Goal: Use online tool/utility: Utilize a website feature to perform a specific function

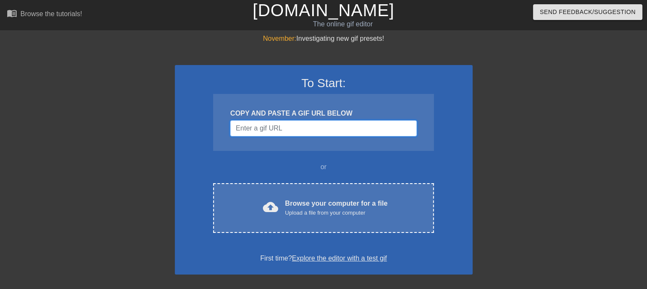
click at [265, 134] on input "Username" at bounding box center [323, 128] width 186 height 16
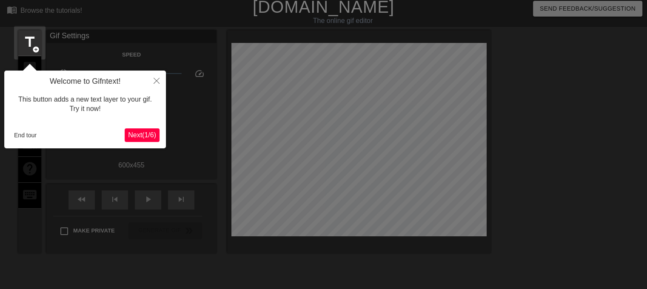
scroll to position [20, 0]
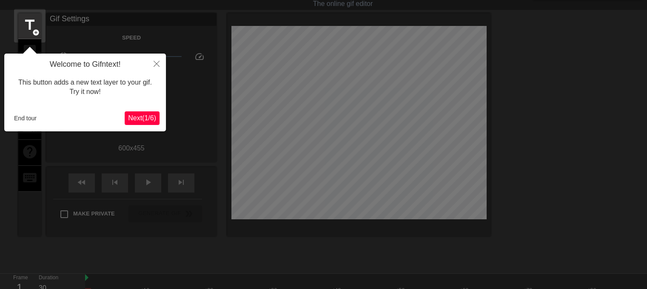
click at [135, 118] on span "Next ( 1 / 6 )" at bounding box center [142, 117] width 28 height 7
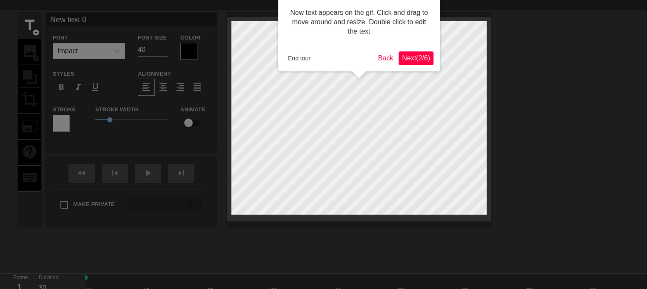
scroll to position [0, 0]
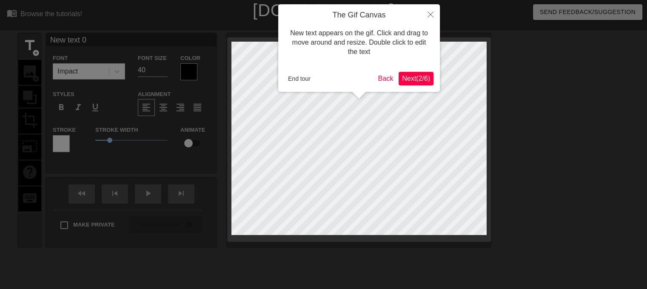
click at [405, 77] on span "Next ( 2 / 6 )" at bounding box center [416, 78] width 28 height 7
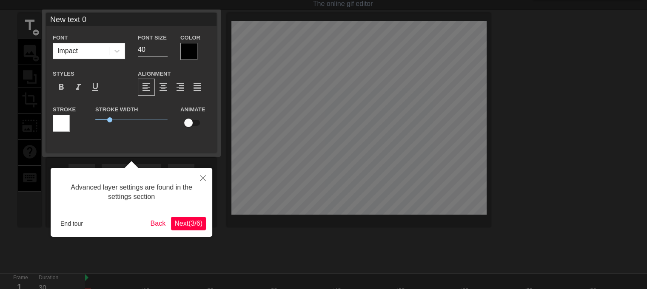
click at [180, 225] on span "Next ( 3 / 6 )" at bounding box center [188, 223] width 28 height 7
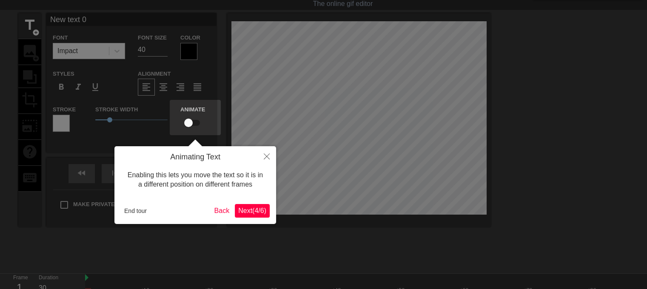
scroll to position [0, 0]
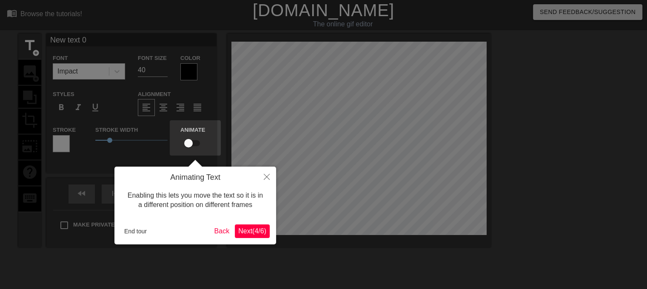
click at [258, 232] on span "Next ( 4 / 6 )" at bounding box center [252, 230] width 28 height 7
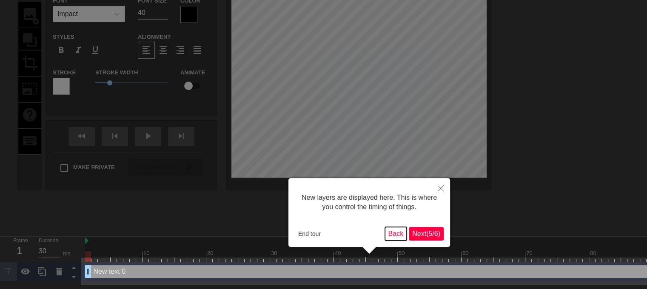
click at [401, 231] on button "Back" at bounding box center [396, 234] width 22 height 14
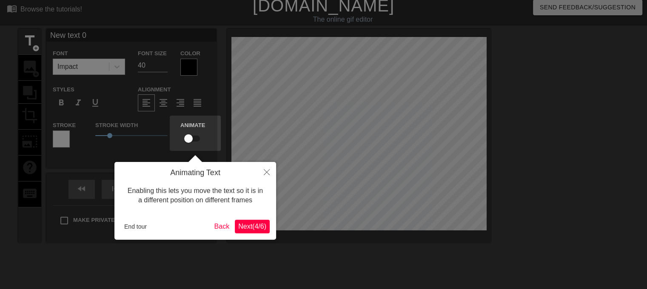
scroll to position [0, 0]
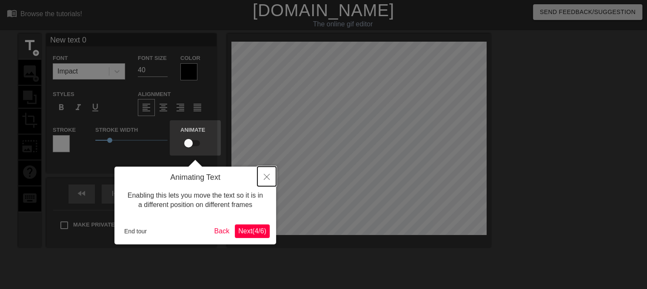
click at [262, 175] on button "Close" at bounding box center [266, 177] width 19 height 20
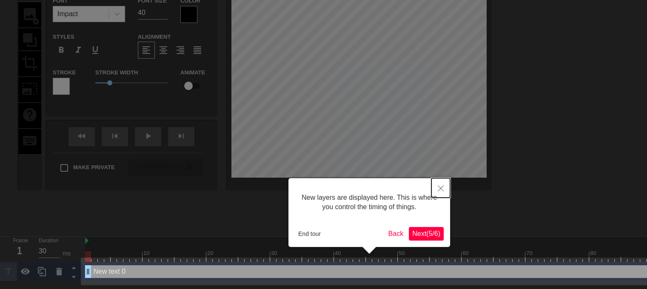
click at [439, 190] on icon "Close" at bounding box center [440, 188] width 6 height 6
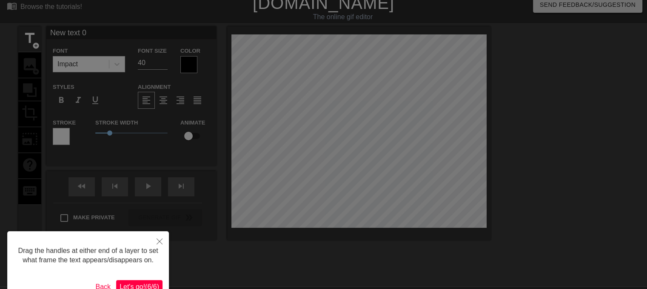
scroll to position [0, 0]
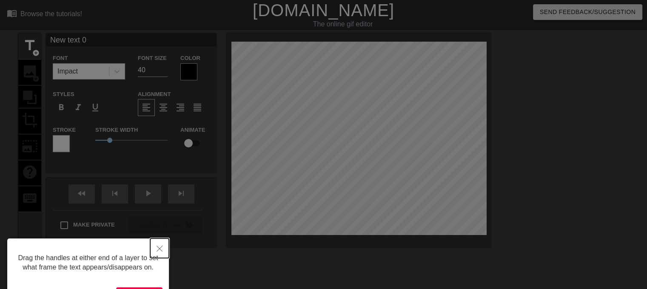
click at [161, 247] on icon "Close" at bounding box center [159, 249] width 6 height 6
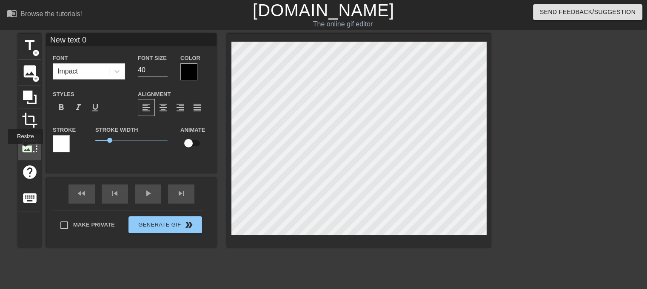
click at [31, 143] on span "photo_size_select_large" at bounding box center [30, 146] width 16 height 16
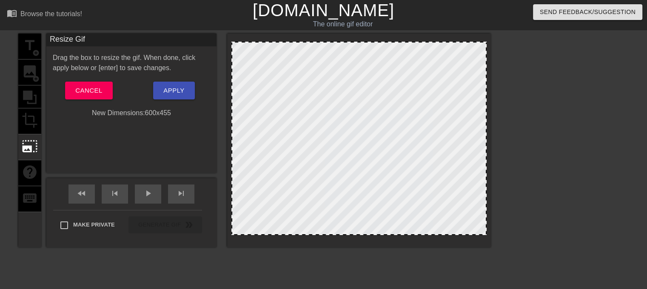
click at [28, 122] on div "title add_circle image add_circle crop photo_size_select_large help keyboard" at bounding box center [29, 141] width 23 height 214
click at [91, 93] on span "Cancel" at bounding box center [88, 90] width 27 height 11
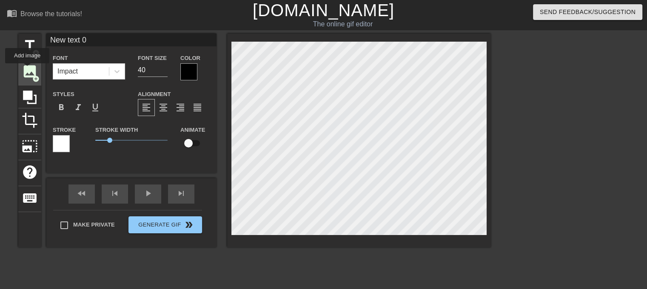
click at [27, 69] on span "image" at bounding box center [30, 71] width 16 height 16
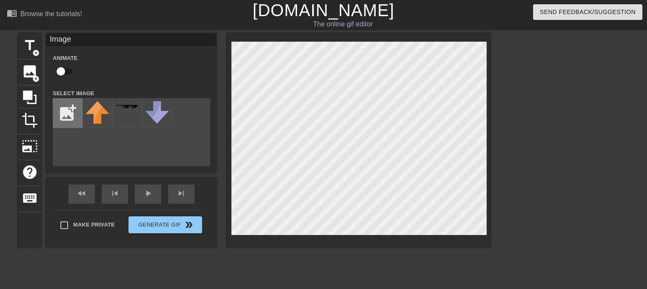
click at [65, 119] on input "file" at bounding box center [67, 113] width 29 height 29
type input "C:\fakepath\Tree.png"
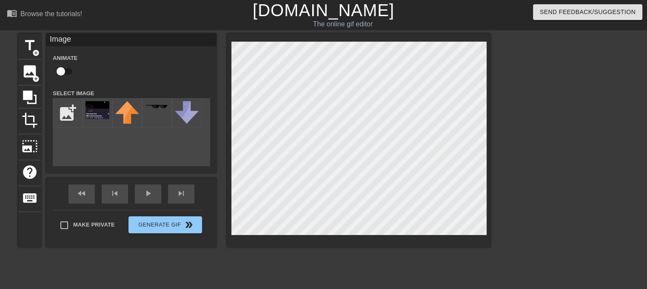
click at [156, 282] on div "title add_circle image add_circle crop photo_size_select_large help keyboard Im…" at bounding box center [254, 161] width 472 height 255
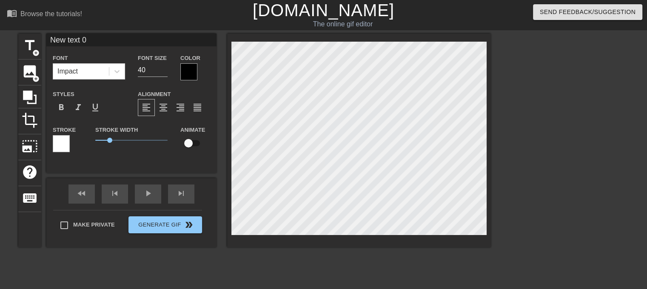
click at [499, 289] on html "menu_book Browse the tutorials! [DOMAIN_NAME] The online gif editor Send Feedba…" at bounding box center [323, 179] width 647 height 358
click at [29, 96] on icon at bounding box center [30, 98] width 14 height 14
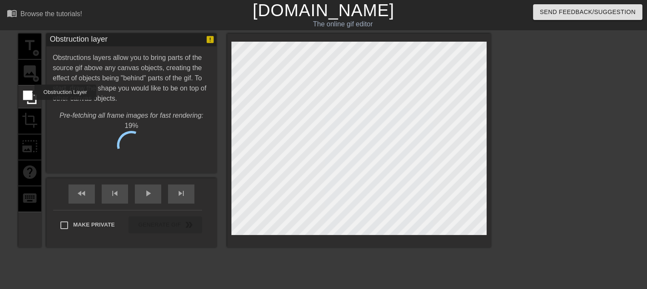
click at [29, 81] on div "title add_circle image add_circle crop photo_size_select_large help keyboard" at bounding box center [29, 141] width 23 height 214
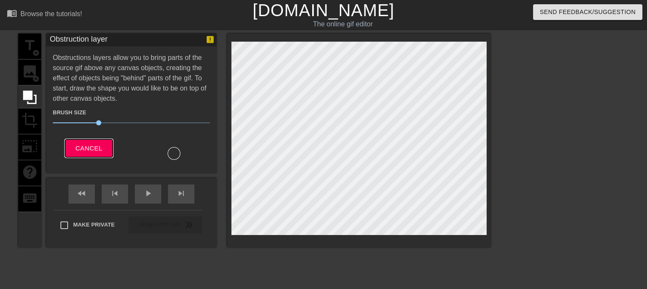
click at [92, 147] on span "Cancel" at bounding box center [88, 148] width 27 height 11
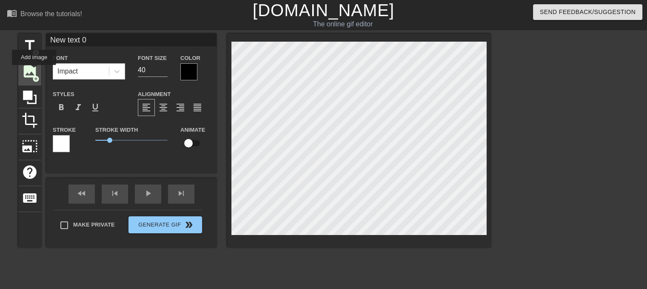
click at [34, 71] on span "image" at bounding box center [30, 71] width 16 height 16
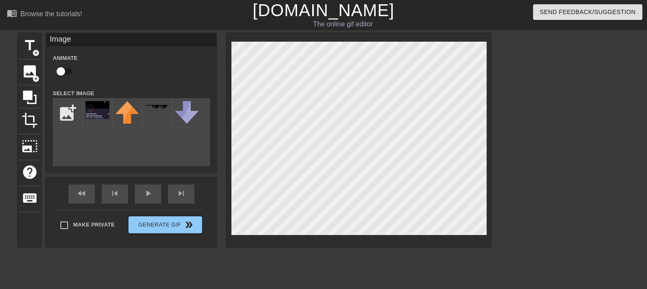
click at [595, 289] on html "menu_book Browse the tutorials! [DOMAIN_NAME] The online gif editor Send Feedba…" at bounding box center [323, 188] width 647 height 377
click at [95, 115] on img at bounding box center [97, 110] width 24 height 18
click at [101, 117] on img at bounding box center [97, 110] width 24 height 18
click at [106, 115] on img at bounding box center [97, 110] width 24 height 18
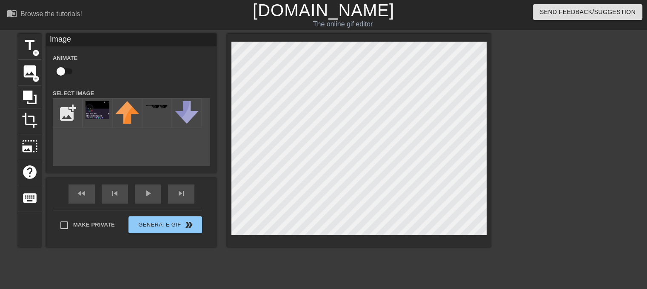
click at [287, 146] on div "title add_circle image add_circle crop photo_size_select_large help keyboard Im…" at bounding box center [254, 141] width 472 height 214
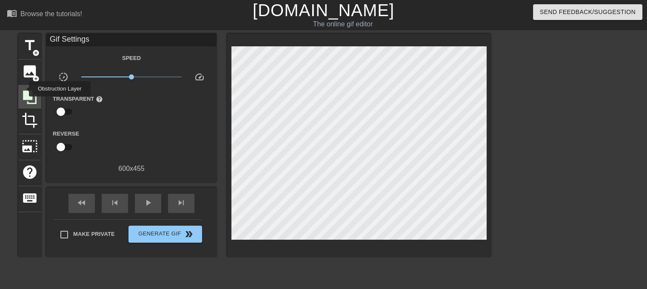
click at [23, 89] on icon at bounding box center [30, 97] width 16 height 16
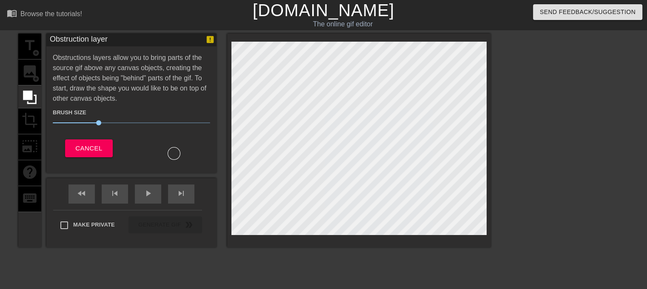
click at [22, 74] on div "title add_circle image add_circle crop photo_size_select_large help keyboard" at bounding box center [29, 141] width 23 height 214
click at [97, 155] on button "Cancel" at bounding box center [88, 148] width 47 height 18
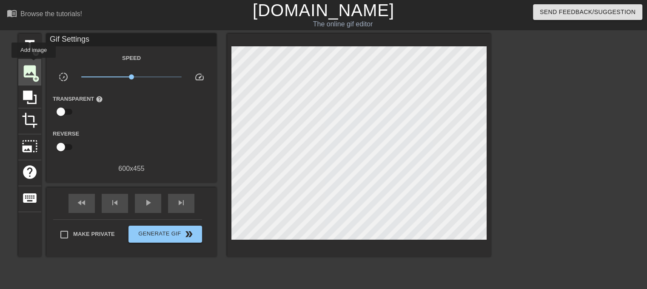
click at [34, 64] on span "image" at bounding box center [30, 71] width 16 height 16
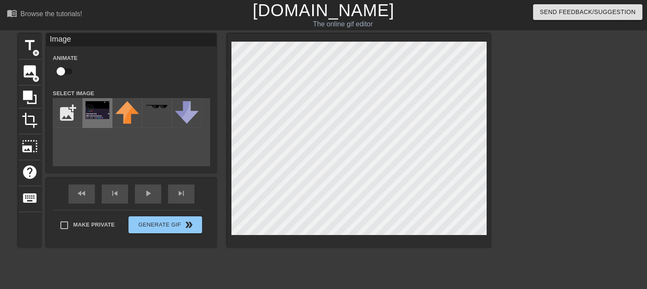
click at [99, 119] on div at bounding box center [97, 113] width 30 height 30
click at [61, 115] on input "file" at bounding box center [67, 113] width 29 height 29
type input "C:\fakepath\twin.png"
click at [104, 49] on div "Image Animate Select Image add_photo_alternate" at bounding box center [131, 100] width 170 height 133
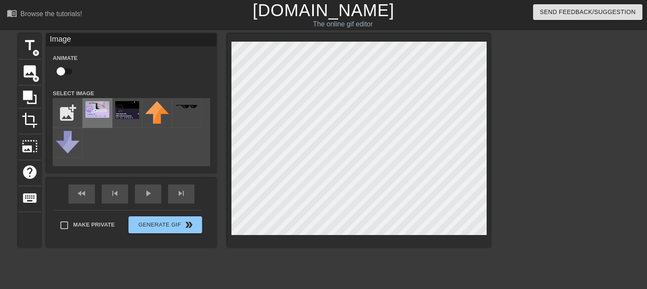
click at [100, 116] on img at bounding box center [97, 109] width 24 height 17
click at [128, 112] on img at bounding box center [127, 110] width 24 height 18
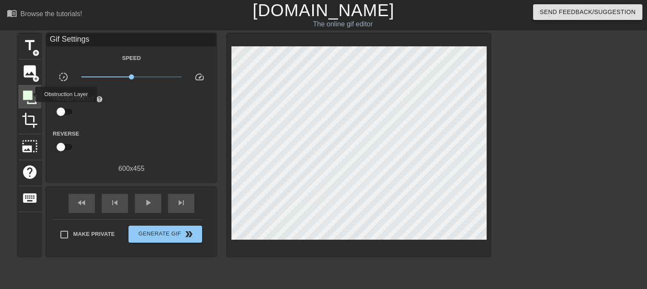
click at [30, 94] on icon at bounding box center [30, 98] width 14 height 14
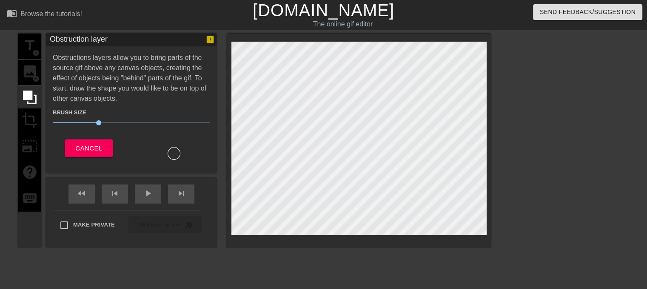
click at [34, 75] on div "title add_circle image add_circle crop photo_size_select_large help keyboard" at bounding box center [29, 141] width 23 height 214
click at [88, 152] on span "Cancel" at bounding box center [88, 148] width 27 height 11
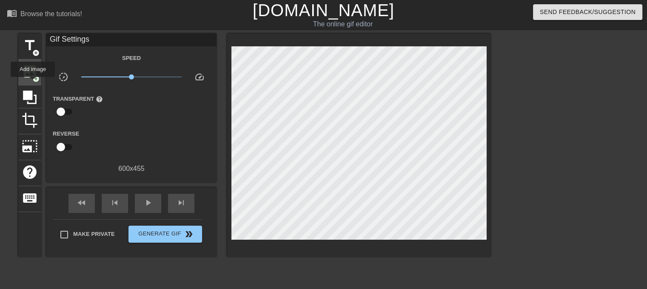
click at [34, 78] on span "add_circle" at bounding box center [35, 78] width 7 height 7
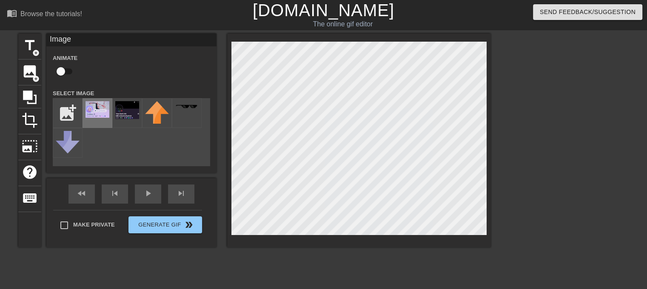
click at [88, 115] on img at bounding box center [97, 109] width 24 height 17
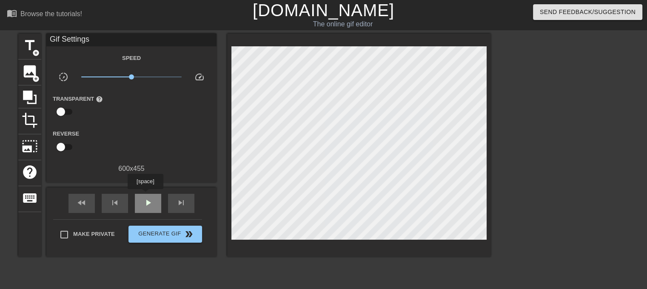
click at [145, 195] on div "play_arrow" at bounding box center [148, 203] width 26 height 19
click at [144, 203] on span "pause" at bounding box center [148, 203] width 10 height 10
click at [126, 194] on div "skip_previous" at bounding box center [115, 203] width 26 height 19
click at [125, 200] on div "skip_previous" at bounding box center [115, 203] width 26 height 19
click at [124, 200] on div "skip_previous" at bounding box center [115, 203] width 26 height 19
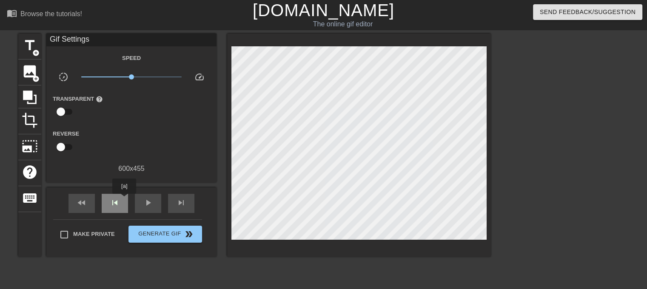
click at [124, 200] on div "skip_previous" at bounding box center [115, 203] width 26 height 19
click at [136, 201] on div "play_arrow" at bounding box center [148, 203] width 26 height 19
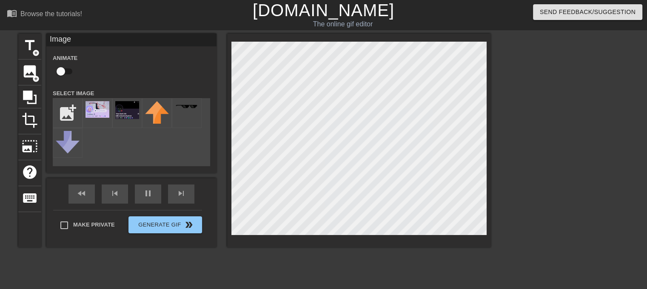
type input "30"
click at [65, 68] on input "checkbox" at bounding box center [61, 71] width 48 height 16
checkbox input "true"
click at [120, 190] on div "fast_rewind skip_previous play_arrow skip_next" at bounding box center [131, 194] width 139 height 32
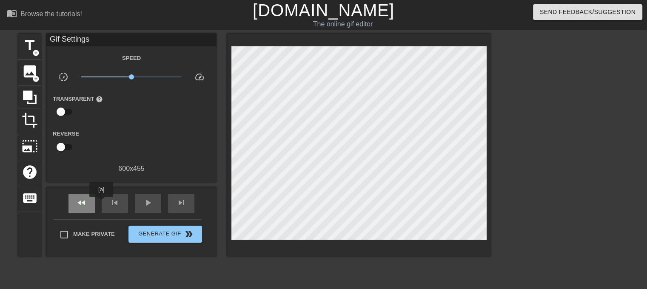
click at [82, 203] on span "fast_rewind" at bounding box center [82, 203] width 10 height 10
click at [146, 202] on span "play_arrow" at bounding box center [148, 203] width 10 height 10
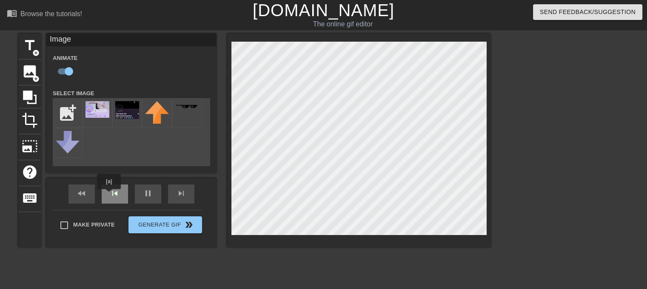
click at [109, 195] on div "skip_previous" at bounding box center [115, 193] width 26 height 19
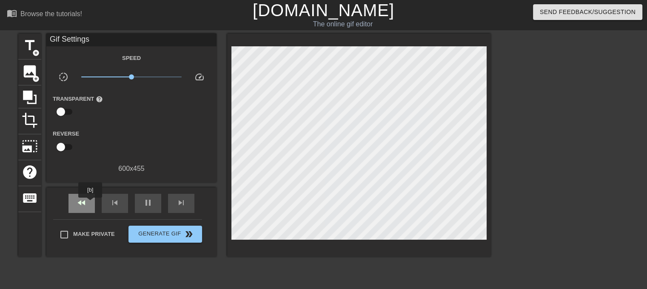
click at [87, 202] on div "fast_rewind" at bounding box center [81, 203] width 26 height 19
click at [152, 207] on div "pause" at bounding box center [148, 203] width 26 height 19
click at [87, 202] on div "fast_rewind" at bounding box center [81, 203] width 26 height 19
click at [143, 198] on span "play_arrow" at bounding box center [148, 203] width 10 height 10
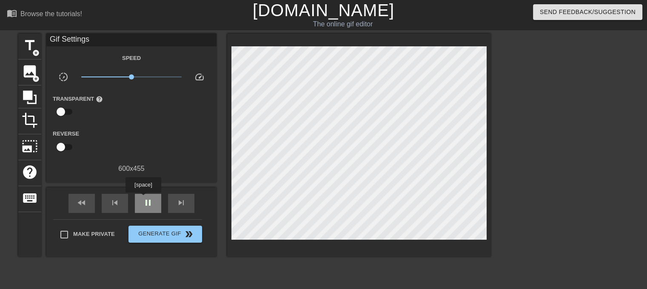
click at [143, 199] on span "pause" at bounding box center [148, 203] width 10 height 10
click at [143, 199] on span "play_arrow" at bounding box center [148, 203] width 10 height 10
click at [143, 200] on span "pause" at bounding box center [148, 203] width 10 height 10
click at [143, 200] on span "play_arrow" at bounding box center [148, 203] width 10 height 10
click at [135, 206] on div "pause" at bounding box center [148, 203] width 26 height 19
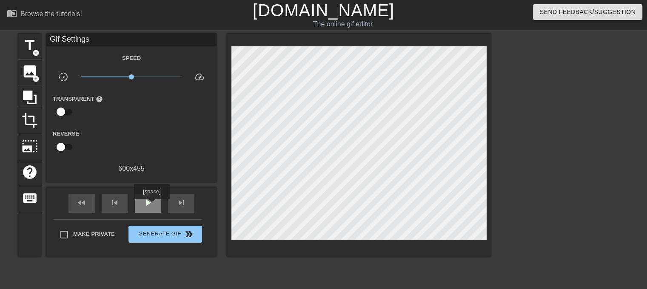
click at [151, 205] on span "play_arrow" at bounding box center [148, 203] width 10 height 10
click at [149, 204] on span "pause" at bounding box center [148, 203] width 10 height 10
click at [148, 204] on span "play_arrow" at bounding box center [148, 203] width 10 height 10
click at [148, 204] on span "pause" at bounding box center [148, 203] width 10 height 10
click at [148, 204] on span "play_arrow" at bounding box center [148, 203] width 10 height 10
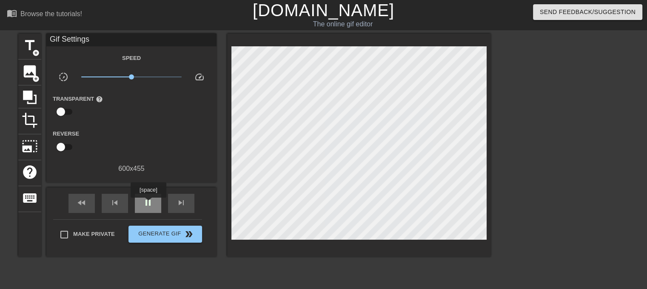
type input "30"
click at [148, 204] on span "pause" at bounding box center [148, 203] width 10 height 10
click at [27, 76] on span "image" at bounding box center [30, 71] width 16 height 16
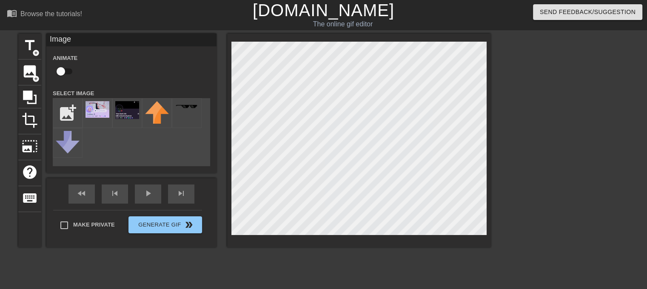
click at [533, 289] on html "menu_book Browse the tutorials! [DOMAIN_NAME] The online gif editor Send Feedba…" at bounding box center [323, 217] width 647 height 434
drag, startPoint x: 150, startPoint y: 110, endPoint x: 121, endPoint y: 164, distance: 61.0
click at [121, 164] on div "add_photo_alternate" at bounding box center [131, 132] width 157 height 68
drag, startPoint x: 65, startPoint y: 71, endPoint x: 24, endPoint y: 71, distance: 41.2
click at [25, 71] on div "title add_circle image add_circle crop photo_size_select_large help keyboard Im…" at bounding box center [254, 141] width 472 height 214
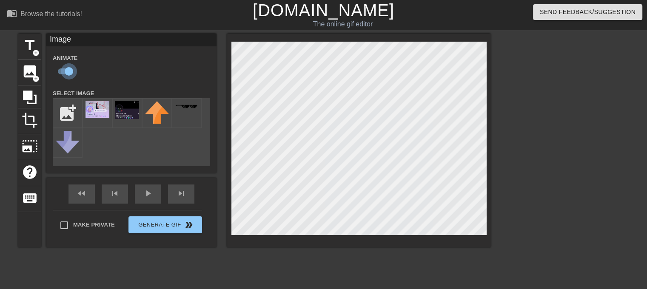
drag, startPoint x: 64, startPoint y: 73, endPoint x: 54, endPoint y: 73, distance: 9.4
click at [54, 73] on input "checkbox" at bounding box center [69, 71] width 48 height 16
checkbox input "false"
click at [89, 193] on div "fast_rewind" at bounding box center [81, 193] width 26 height 19
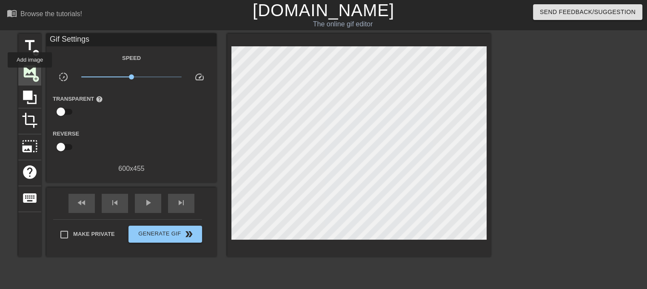
click at [30, 74] on span "image" at bounding box center [30, 71] width 16 height 16
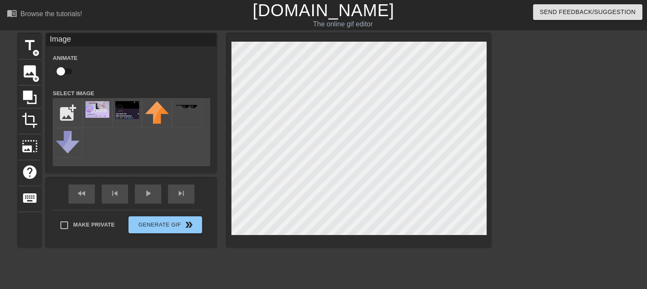
click at [624, 270] on div "title add_circle image add_circle crop photo_size_select_large help keyboard Im…" at bounding box center [323, 161] width 647 height 255
click at [61, 69] on input "checkbox" at bounding box center [61, 71] width 48 height 16
checkbox input "true"
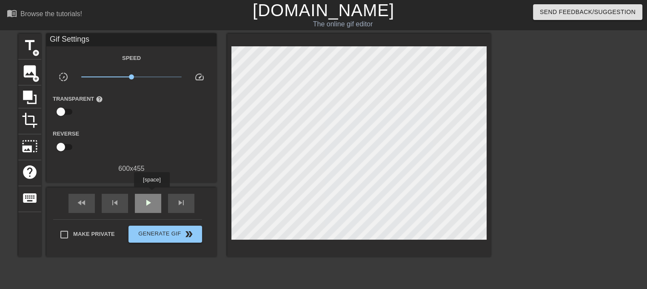
click at [151, 194] on div "play_arrow" at bounding box center [148, 203] width 26 height 19
click at [80, 195] on div "fast_rewind" at bounding box center [81, 203] width 26 height 19
click at [81, 195] on div "fast_rewind" at bounding box center [81, 203] width 26 height 19
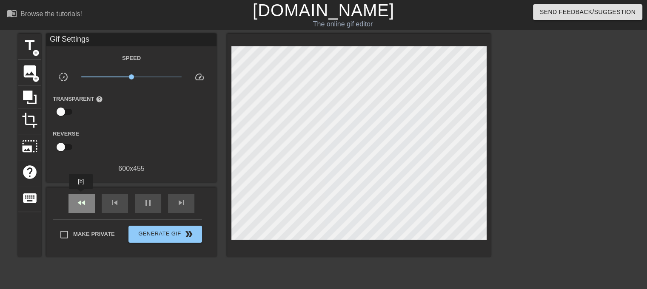
click at [81, 195] on div "fast_rewind" at bounding box center [81, 203] width 26 height 19
click at [82, 195] on div "fast_rewind" at bounding box center [81, 203] width 26 height 19
type input "40"
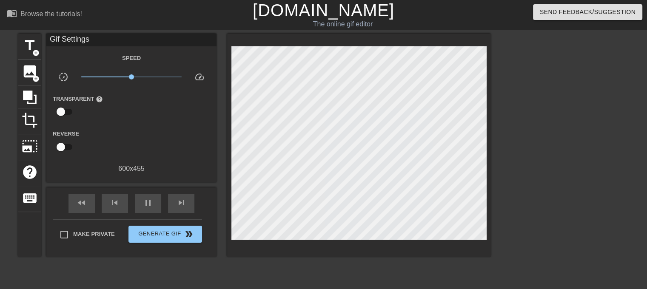
click at [58, 142] on input "checkbox" at bounding box center [61, 147] width 48 height 16
checkbox input "true"
type input "40"
click at [54, 146] on input "checkbox" at bounding box center [69, 147] width 48 height 16
checkbox input "false"
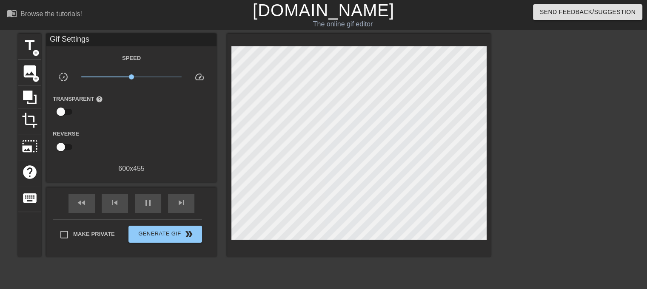
type input "30"
click at [62, 108] on input "checkbox" at bounding box center [61, 112] width 48 height 16
checkbox input "true"
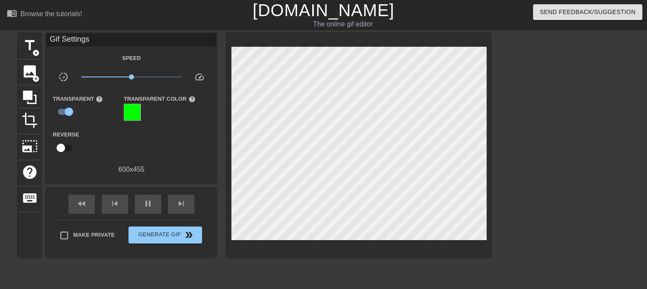
type input "30"
click at [60, 112] on input "checkbox" at bounding box center [69, 112] width 48 height 16
checkbox input "false"
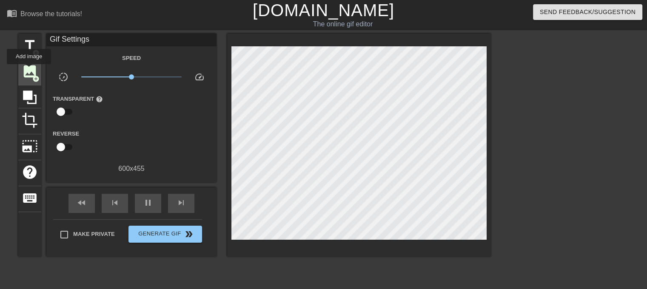
click at [29, 70] on span "image" at bounding box center [30, 71] width 16 height 16
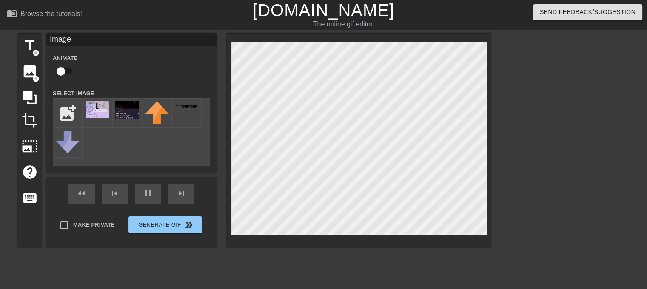
type input "40"
checkbox input "true"
type input "30"
click at [71, 73] on input "checkbox" at bounding box center [69, 71] width 48 height 16
checkbox input "false"
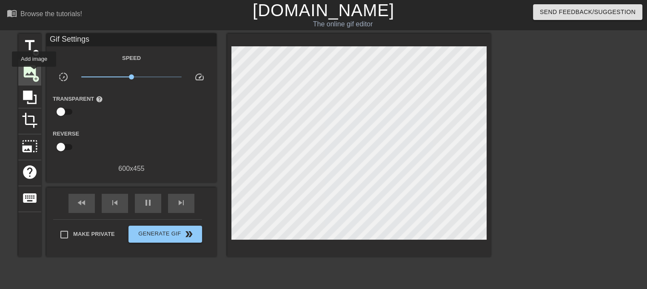
click at [32, 69] on span "image" at bounding box center [30, 71] width 16 height 16
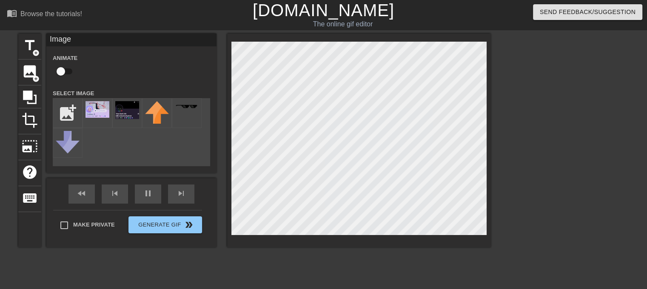
click at [642, 260] on div "title add_circle image add_circle crop photo_size_select_large help keyboard Im…" at bounding box center [323, 161] width 647 height 255
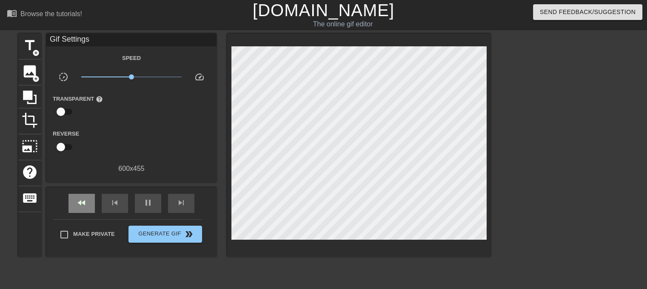
click at [82, 192] on div "fast_rewind skip_previous pause skip_next" at bounding box center [131, 203] width 139 height 32
type input "30"
click at [150, 202] on span "pause" at bounding box center [148, 203] width 10 height 10
click at [84, 202] on span "fast_rewind" at bounding box center [82, 203] width 10 height 10
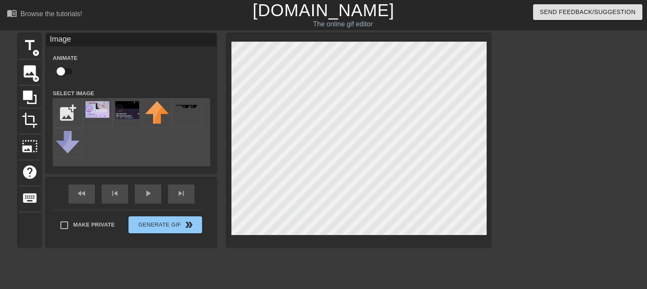
click at [61, 68] on input "checkbox" at bounding box center [61, 71] width 48 height 16
checkbox input "true"
click at [148, 190] on div "fast_rewind skip_previous play_arrow skip_next" at bounding box center [131, 194] width 139 height 32
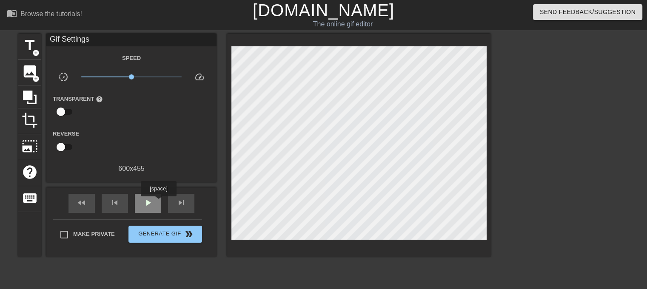
click at [157, 202] on div "play_arrow" at bounding box center [148, 203] width 26 height 19
type input "40"
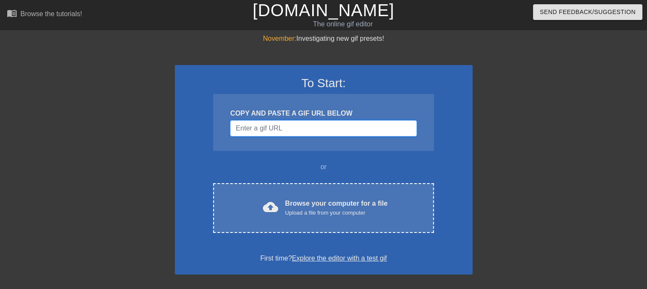
click at [275, 133] on input "Username" at bounding box center [323, 128] width 186 height 16
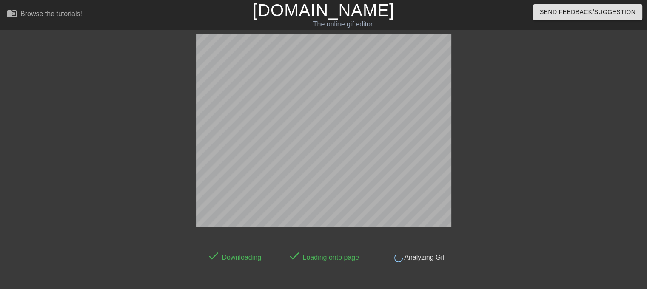
scroll to position [20, 0]
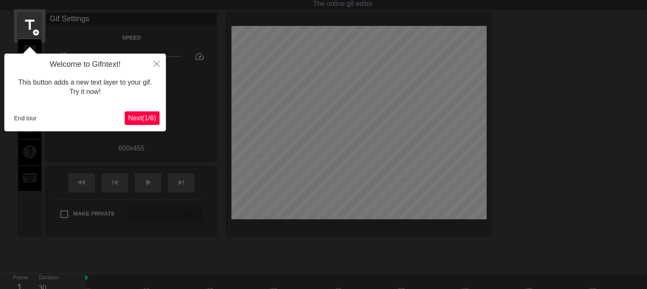
click at [134, 117] on span "Next ( 1 / 6 )" at bounding box center [142, 117] width 28 height 7
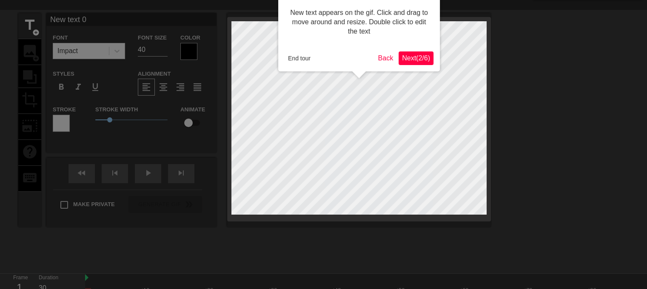
scroll to position [0, 0]
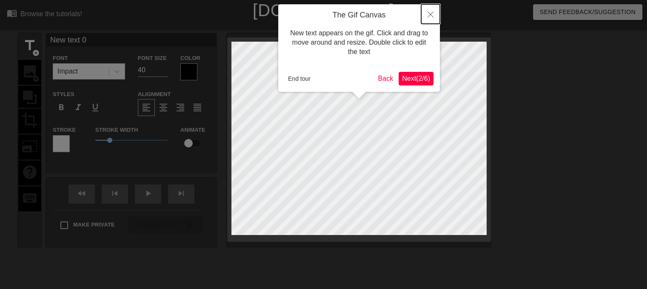
click at [428, 17] on icon "Close" at bounding box center [430, 14] width 6 height 6
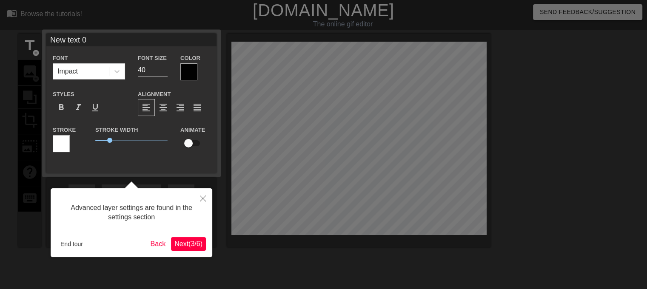
scroll to position [20, 0]
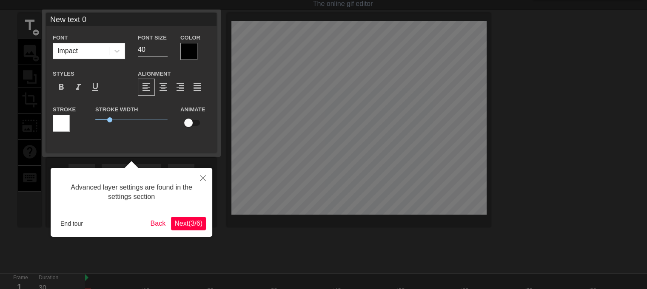
click at [63, 230] on div "Advanced layer settings are found in the settings section End tour Back Next ( …" at bounding box center [132, 202] width 162 height 69
click at [67, 225] on button "End tour" at bounding box center [71, 223] width 29 height 13
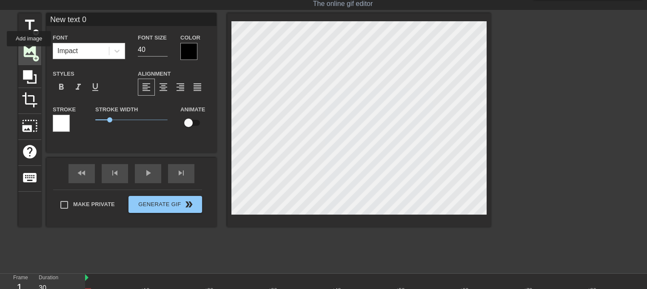
click at [29, 52] on span "image" at bounding box center [30, 51] width 16 height 16
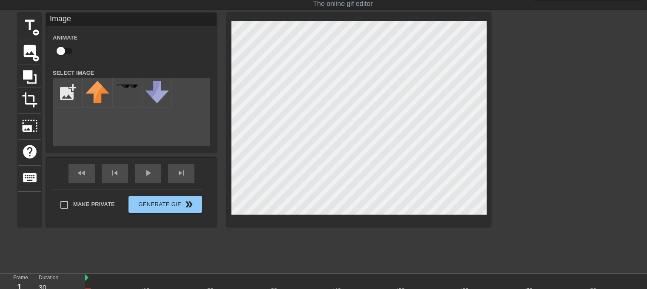
drag, startPoint x: 216, startPoint y: 99, endPoint x: 53, endPoint y: 131, distance: 166.2
click at [53, 131] on div "Image Animate Select Image add_photo_alternate" at bounding box center [131, 79] width 170 height 133
click at [96, 94] on img at bounding box center [97, 92] width 24 height 23
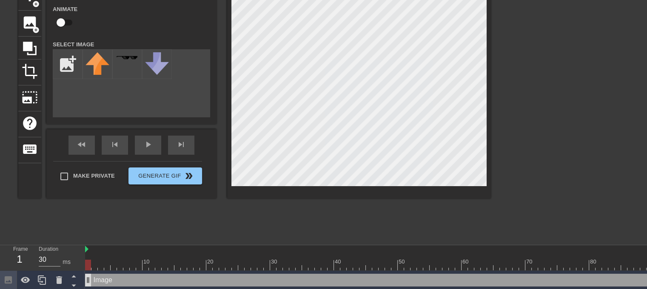
scroll to position [75, 0]
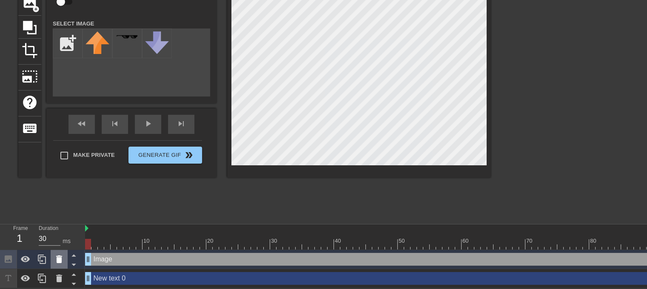
click at [55, 255] on icon at bounding box center [59, 259] width 10 height 10
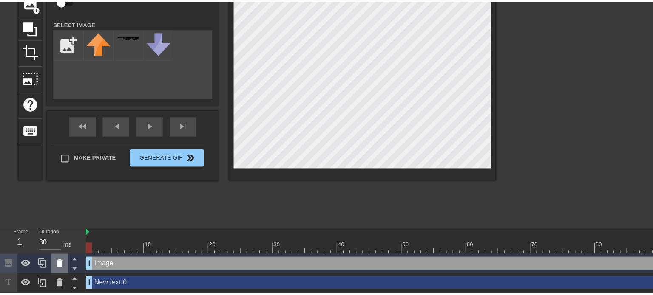
scroll to position [68, 0]
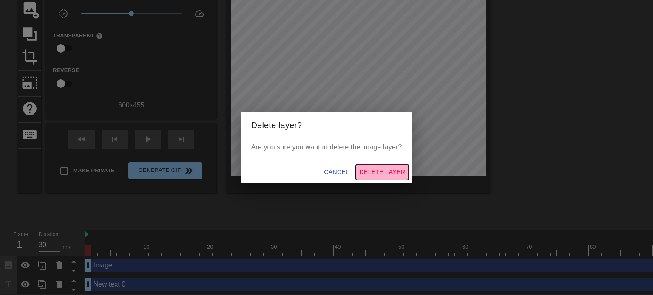
click at [390, 169] on span "Delete Layer" at bounding box center [382, 172] width 46 height 11
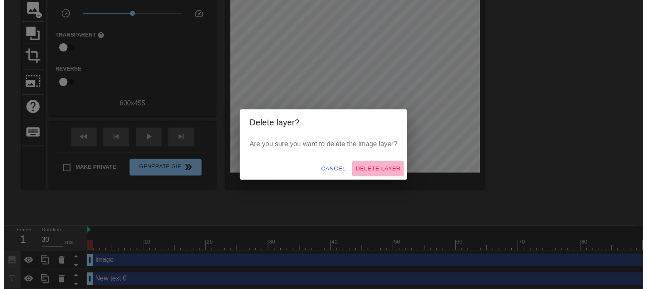
scroll to position [56, 0]
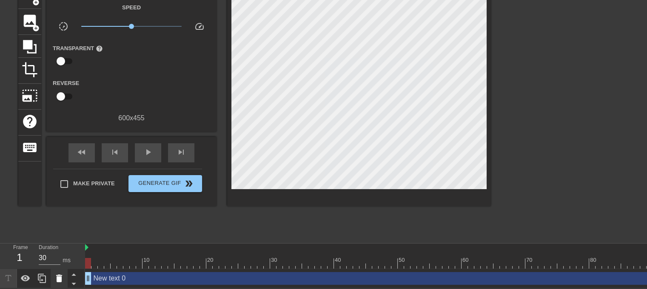
click at [54, 273] on icon at bounding box center [59, 278] width 10 height 10
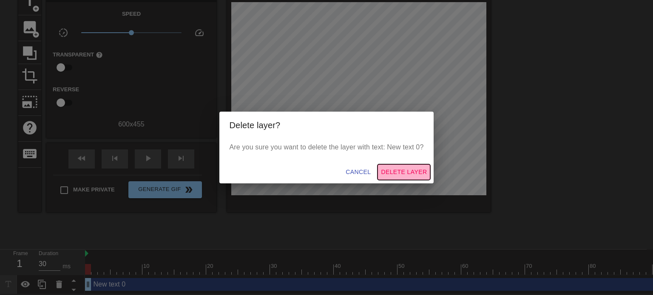
click at [396, 170] on span "Delete Layer" at bounding box center [404, 172] width 46 height 11
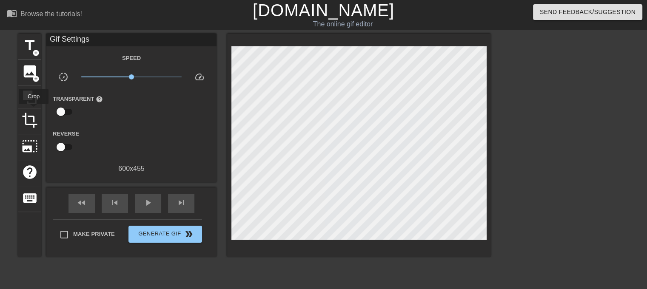
scroll to position [0, 0]
click at [24, 63] on span "image" at bounding box center [30, 71] width 16 height 16
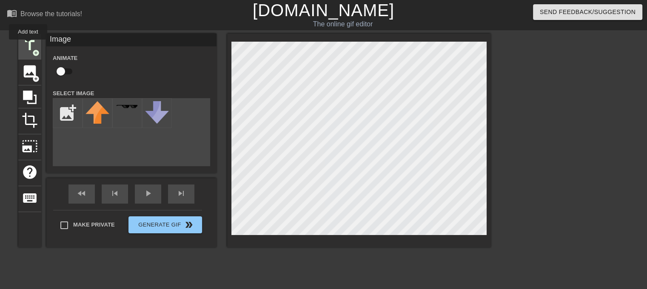
click at [28, 45] on span "title" at bounding box center [30, 45] width 16 height 16
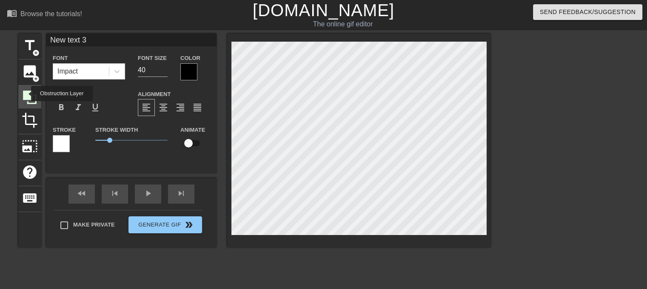
click at [26, 93] on icon at bounding box center [30, 98] width 14 height 14
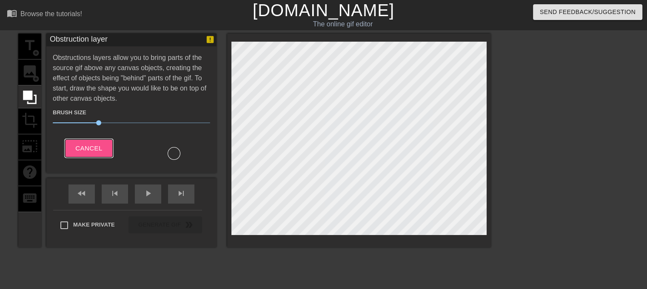
click at [91, 151] on span "Cancel" at bounding box center [88, 148] width 27 height 11
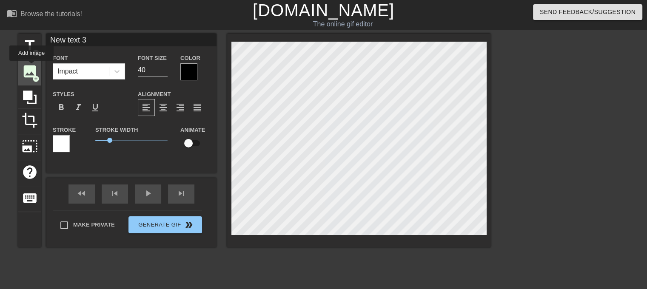
click at [31, 67] on span "image" at bounding box center [30, 71] width 16 height 16
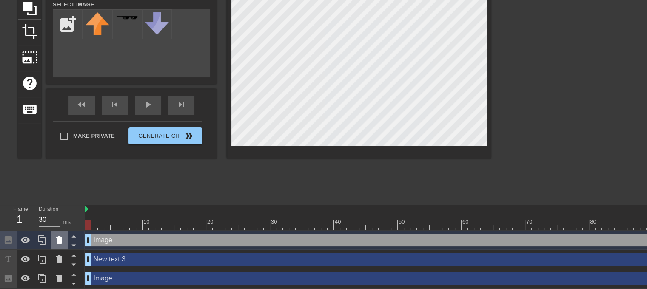
click at [54, 236] on icon at bounding box center [59, 240] width 10 height 10
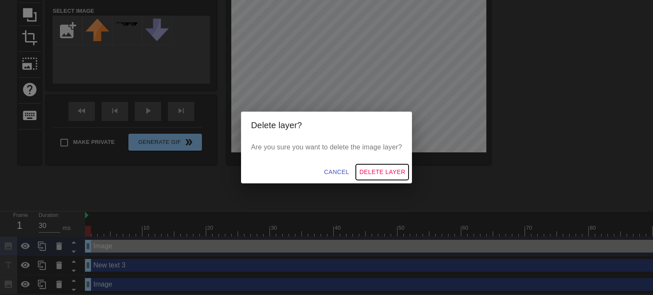
click at [366, 176] on span "Delete Layer" at bounding box center [382, 172] width 46 height 11
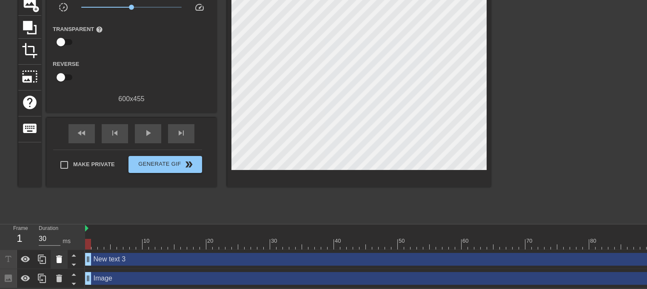
click at [62, 255] on icon at bounding box center [59, 259] width 10 height 10
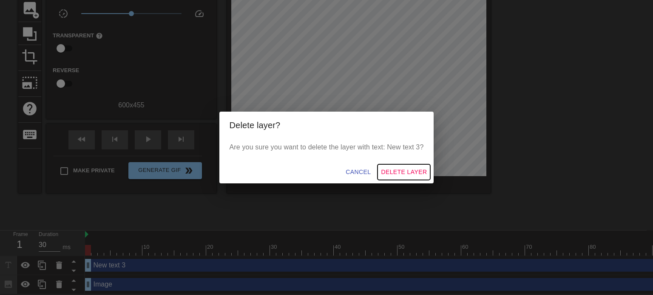
click at [418, 171] on span "Delete Layer" at bounding box center [404, 172] width 46 height 11
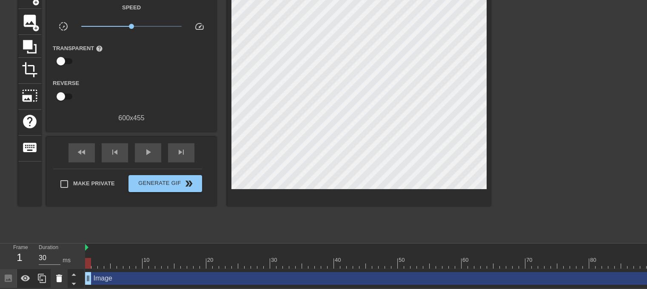
click at [52, 274] on div at bounding box center [59, 278] width 17 height 19
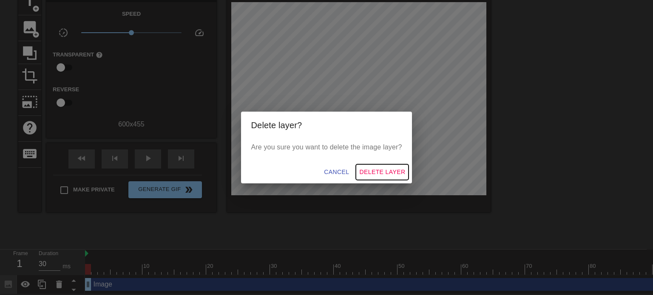
click at [382, 173] on span "Delete Layer" at bounding box center [382, 172] width 46 height 11
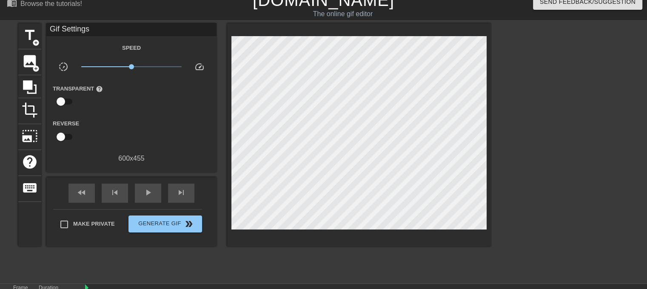
scroll to position [0, 0]
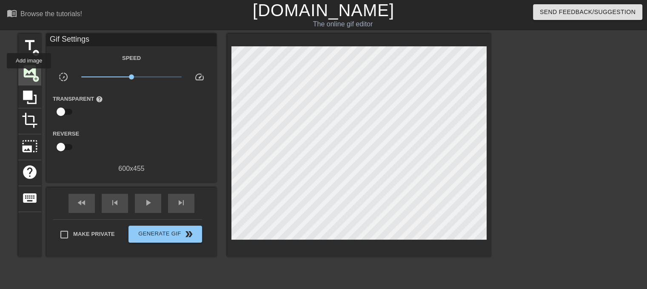
click at [29, 73] on span "image" at bounding box center [30, 71] width 16 height 16
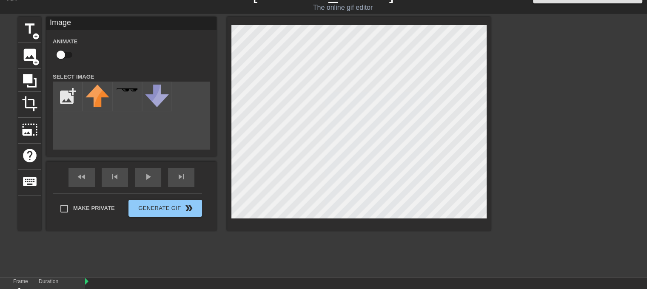
scroll to position [56, 0]
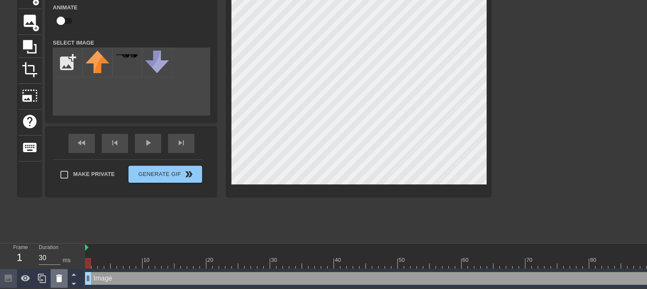
click at [58, 276] on icon at bounding box center [59, 279] width 6 height 8
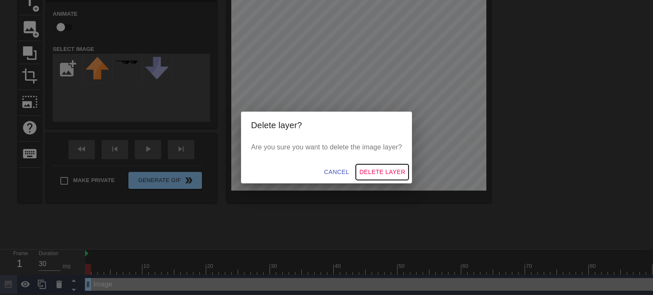
click at [389, 170] on span "Delete Layer" at bounding box center [382, 172] width 46 height 11
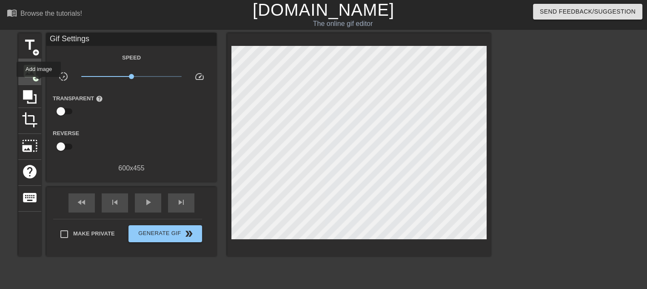
scroll to position [0, 0]
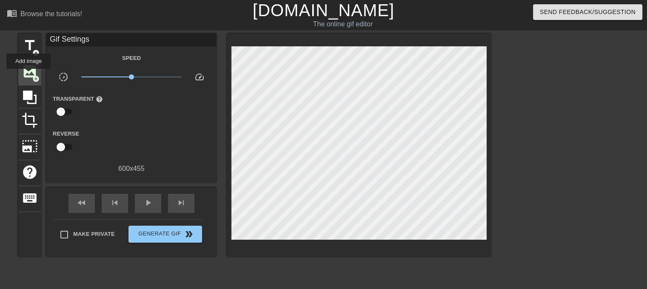
click at [28, 75] on span "image" at bounding box center [30, 71] width 16 height 16
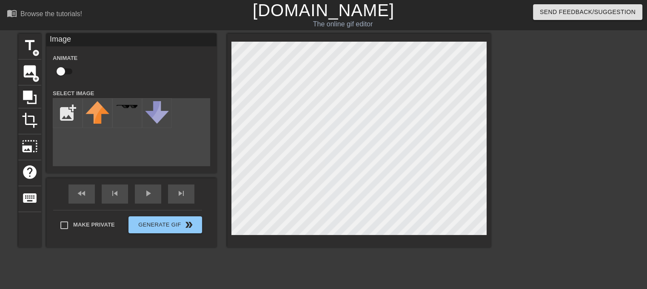
click at [592, 289] on html "menu_book Browse the tutorials! [DOMAIN_NAME] The online gif editor Send Feedba…" at bounding box center [323, 169] width 647 height 339
click at [57, 105] on input "file" at bounding box center [67, 113] width 29 height 29
type input "C:\fakepath\Tree.png"
click at [98, 114] on img at bounding box center [97, 110] width 24 height 18
click at [105, 110] on img at bounding box center [97, 110] width 24 height 18
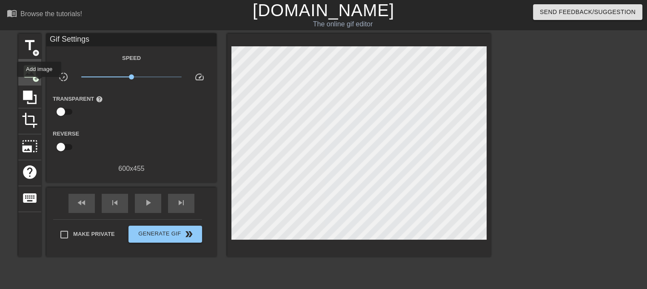
click at [30, 75] on span "image" at bounding box center [30, 71] width 16 height 16
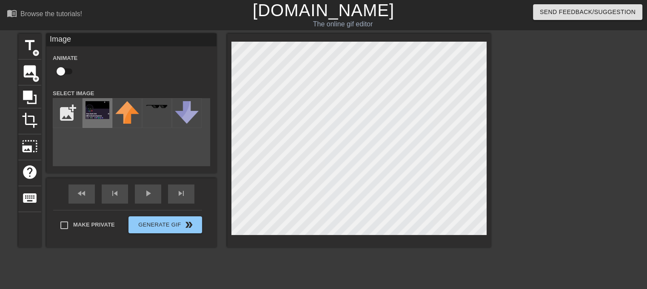
click at [100, 115] on img at bounding box center [97, 110] width 24 height 18
click at [63, 73] on input "checkbox" at bounding box center [61, 71] width 48 height 16
checkbox input "true"
drag, startPoint x: 141, startPoint y: 200, endPoint x: 157, endPoint y: 191, distance: 18.3
click at [141, 200] on div "play_arrow" at bounding box center [148, 193] width 26 height 19
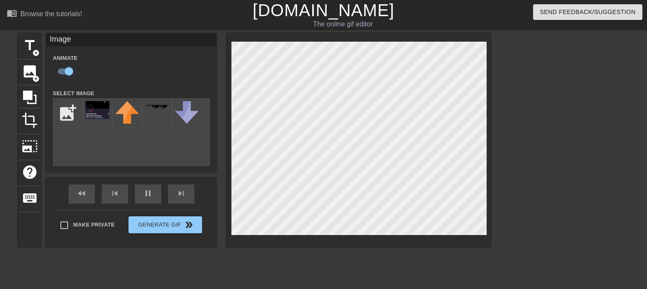
type input "30"
click at [66, 71] on input "checkbox" at bounding box center [69, 71] width 48 height 16
checkbox input "false"
click at [94, 186] on div "title add_circle image add_circle crop photo_size_select_large help keyboard Im…" at bounding box center [254, 141] width 472 height 214
click at [122, 110] on img at bounding box center [127, 112] width 24 height 23
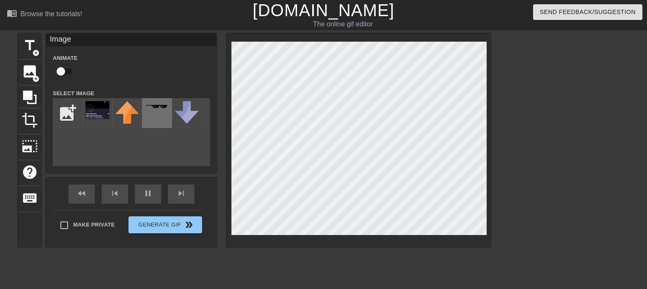
click at [145, 115] on div at bounding box center [157, 113] width 30 height 30
click at [62, 112] on input "file" at bounding box center [67, 113] width 29 height 29
type input "30"
type input "C:\fakepath\Tree.png"
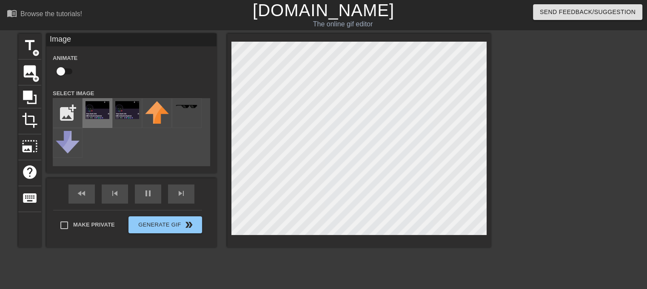
click at [105, 116] on img at bounding box center [97, 110] width 24 height 18
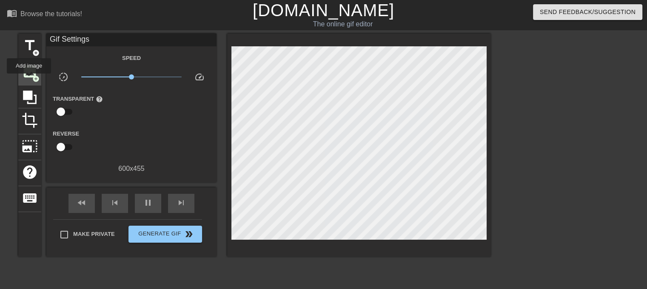
click at [29, 79] on div "image add_circle" at bounding box center [29, 73] width 23 height 26
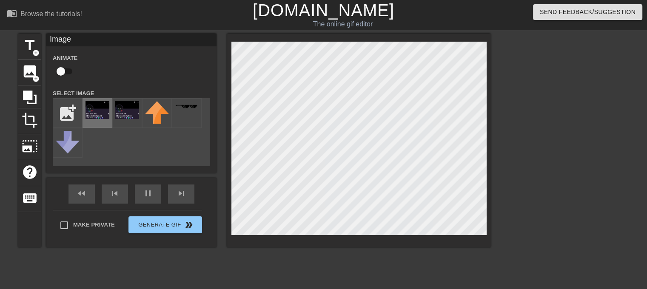
click at [92, 114] on img at bounding box center [97, 110] width 24 height 18
click at [82, 185] on div "Image Animate Select Image add_photo_alternate fast_rewind skip_previous pause …" at bounding box center [131, 141] width 170 height 214
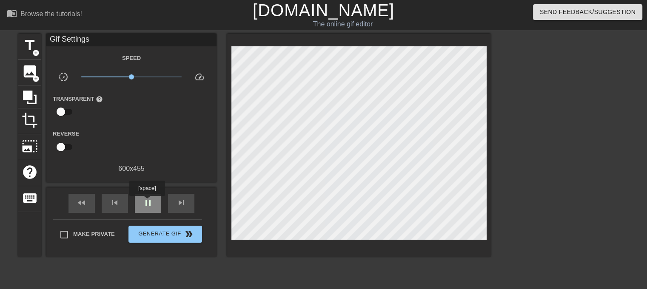
click at [147, 202] on span "pause" at bounding box center [148, 203] width 10 height 10
click at [80, 205] on span "fast_rewind" at bounding box center [82, 203] width 10 height 10
click at [148, 200] on span "play_arrow" at bounding box center [148, 203] width 10 height 10
click at [132, 204] on div "fast_rewind skip_previous pause skip_next" at bounding box center [131, 203] width 139 height 32
click at [139, 204] on div "pause" at bounding box center [148, 203] width 26 height 19
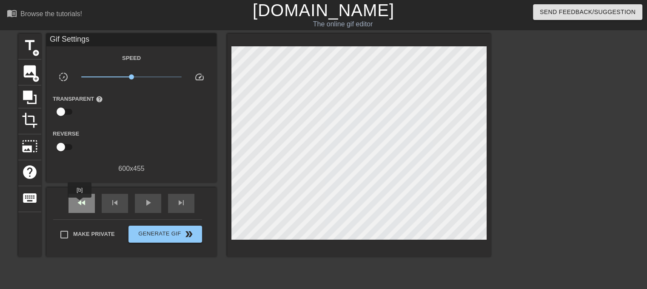
click at [80, 204] on span "fast_rewind" at bounding box center [82, 203] width 10 height 10
type input "30"
click at [31, 69] on span "image" at bounding box center [30, 71] width 16 height 16
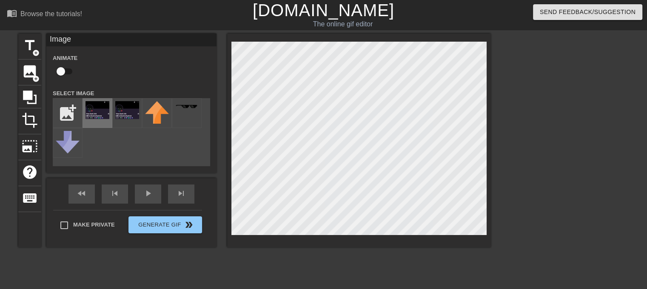
drag, startPoint x: 96, startPoint y: 114, endPoint x: 201, endPoint y: 129, distance: 106.5
click at [96, 114] on img at bounding box center [97, 110] width 24 height 18
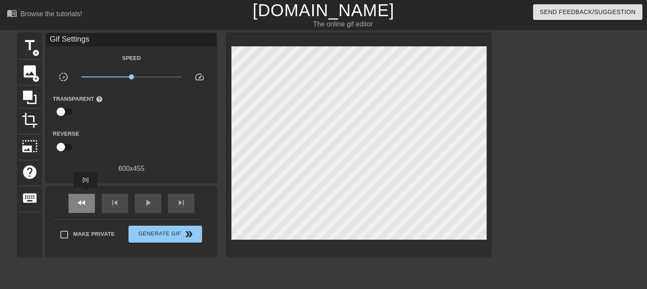
click at [86, 194] on div "fast_rewind" at bounding box center [81, 203] width 26 height 19
click at [83, 205] on span "fast_rewind" at bounding box center [82, 203] width 10 height 10
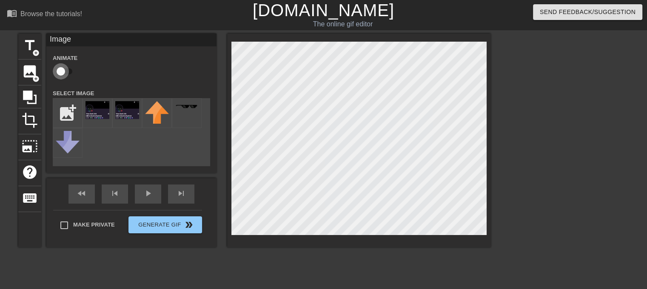
click at [61, 71] on input "checkbox" at bounding box center [61, 71] width 48 height 16
checkbox input "true"
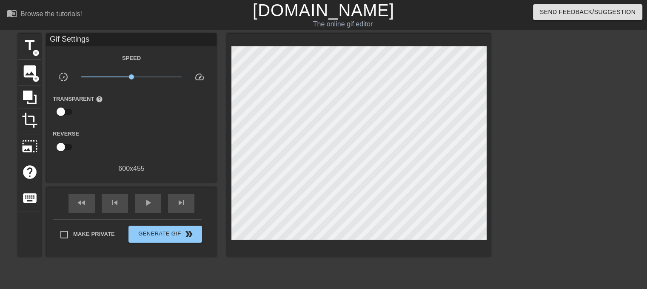
click at [146, 193] on div "fast_rewind skip_previous play_arrow skip_next" at bounding box center [131, 203] width 139 height 32
click at [149, 194] on div "play_arrow" at bounding box center [148, 203] width 26 height 19
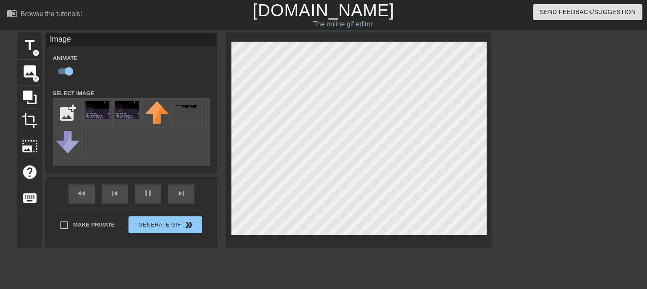
type input "40"
checkbox input "false"
click at [178, 260] on div "title add_circle image add_circle crop photo_size_select_large help keyboard Im…" at bounding box center [254, 161] width 472 height 255
type input "40"
checkbox input "true"
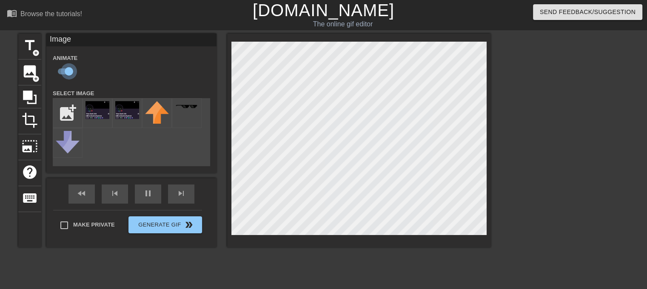
type input "40"
click at [68, 74] on input "checkbox" at bounding box center [69, 71] width 48 height 16
checkbox input "false"
drag, startPoint x: 71, startPoint y: 187, endPoint x: 87, endPoint y: 190, distance: 15.5
click at [72, 188] on div "fast_rewind skip_previous pause skip_next" at bounding box center [131, 194] width 139 height 32
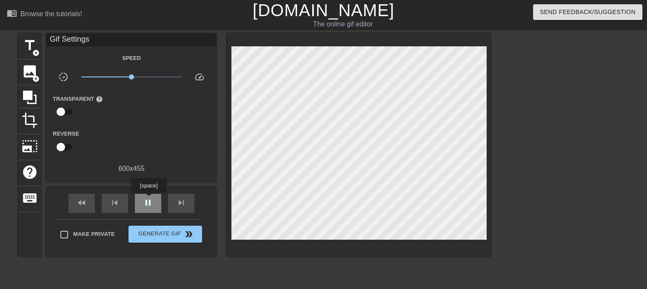
click at [148, 199] on span "pause" at bounding box center [148, 203] width 10 height 10
click at [86, 205] on span "fast_rewind" at bounding box center [82, 203] width 10 height 10
click at [151, 202] on span "play_arrow" at bounding box center [148, 203] width 10 height 10
type input "30"
click at [147, 203] on span "pause" at bounding box center [148, 203] width 10 height 10
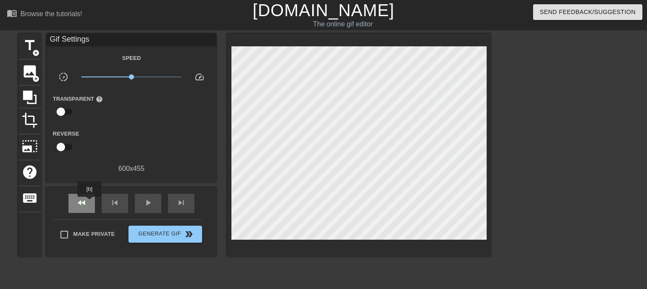
click at [90, 203] on div "fast_rewind" at bounding box center [81, 203] width 26 height 19
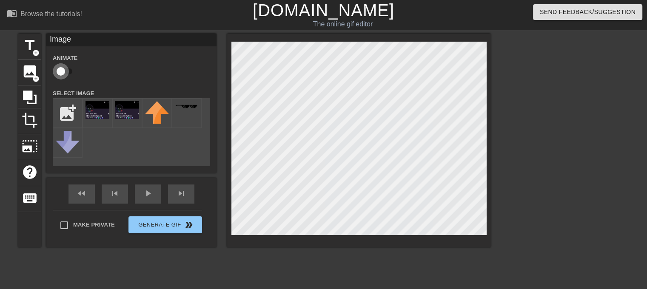
drag, startPoint x: 62, startPoint y: 71, endPoint x: 81, endPoint y: 74, distance: 18.7
click at [62, 71] on input "checkbox" at bounding box center [61, 71] width 48 height 16
checkbox input "true"
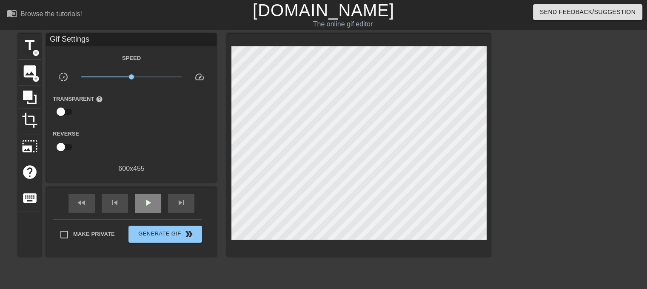
click at [147, 193] on div "fast_rewind skip_previous play_arrow skip_next" at bounding box center [131, 203] width 139 height 32
click at [151, 198] on span "play_arrow" at bounding box center [148, 203] width 10 height 10
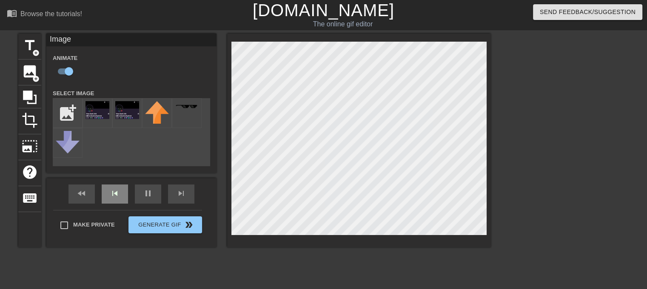
click at [105, 188] on div "title add_circle image add_circle crop photo_size_select_large help keyboard Im…" at bounding box center [254, 141] width 472 height 214
type input "40"
click at [64, 72] on input "checkbox" at bounding box center [69, 71] width 48 height 16
checkbox input "false"
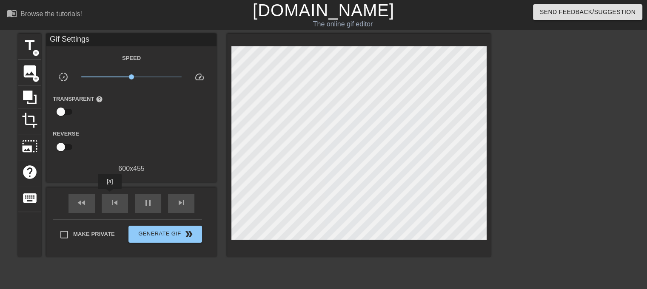
click at [44, 199] on div "title add_circle image add_circle crop photo_size_select_large help keyboard Gi…" at bounding box center [254, 145] width 472 height 223
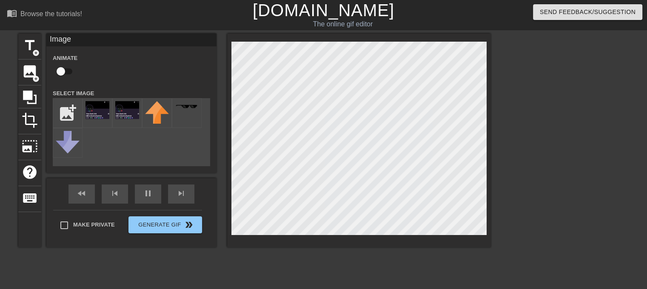
click at [0, 212] on div "title add_circle image add_circle crop photo_size_select_large help keyboard Im…" at bounding box center [323, 161] width 647 height 255
click at [28, 95] on icon at bounding box center [30, 98] width 14 height 14
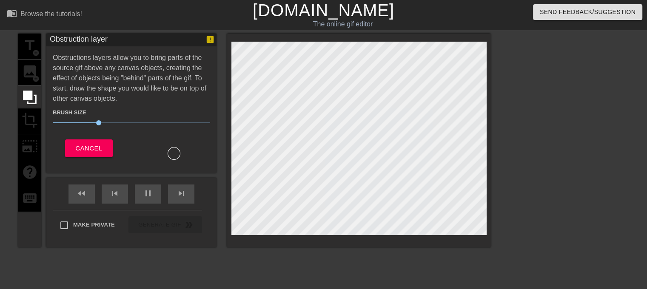
click at [29, 74] on div "title add_circle image add_circle crop photo_size_select_large help keyboard" at bounding box center [29, 141] width 23 height 214
click at [82, 148] on span "Cancel" at bounding box center [88, 148] width 27 height 11
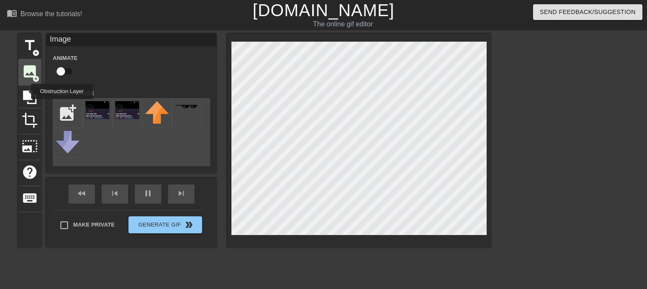
click at [26, 66] on span "image" at bounding box center [30, 71] width 16 height 16
click at [96, 114] on img at bounding box center [97, 110] width 24 height 18
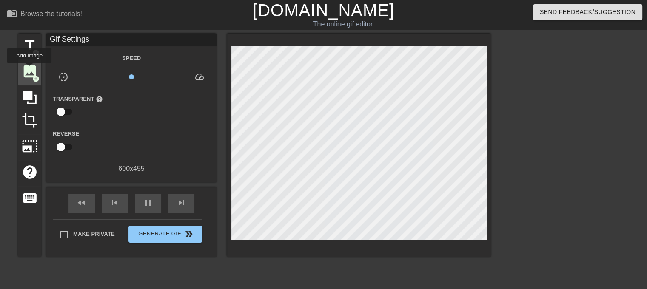
click at [28, 68] on span "image" at bounding box center [30, 71] width 16 height 16
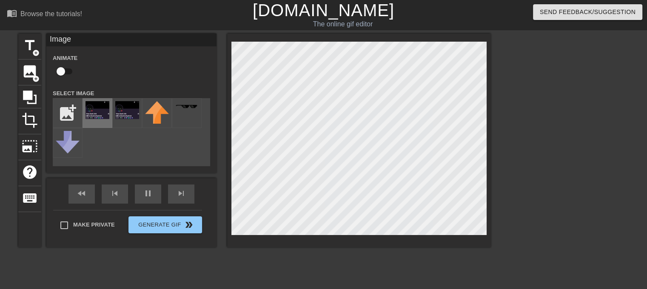
click at [98, 114] on img at bounding box center [97, 110] width 24 height 18
click at [132, 197] on div "fast_rewind skip_previous pause skip_next" at bounding box center [131, 194] width 139 height 32
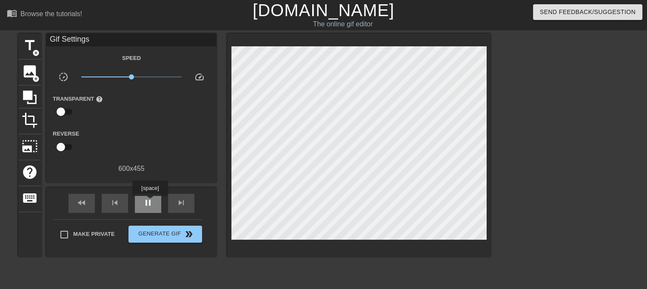
type input "30"
click at [150, 202] on span "pause" at bounding box center [148, 203] width 10 height 10
click at [85, 205] on span "fast_rewind" at bounding box center [82, 203] width 10 height 10
click at [30, 74] on span "image" at bounding box center [30, 71] width 16 height 16
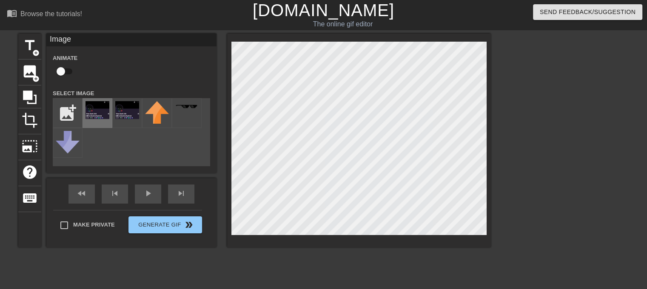
click at [99, 110] on img at bounding box center [97, 110] width 24 height 18
click at [58, 73] on input "checkbox" at bounding box center [61, 71] width 48 height 16
checkbox input "true"
click at [71, 195] on div "title add_circle image add_circle crop photo_size_select_large help keyboard Im…" at bounding box center [254, 141] width 472 height 214
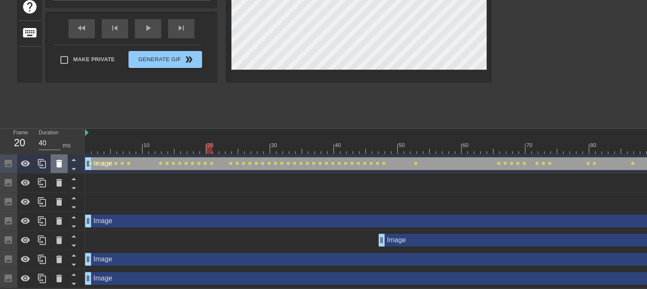
click at [59, 160] on icon at bounding box center [59, 164] width 6 height 8
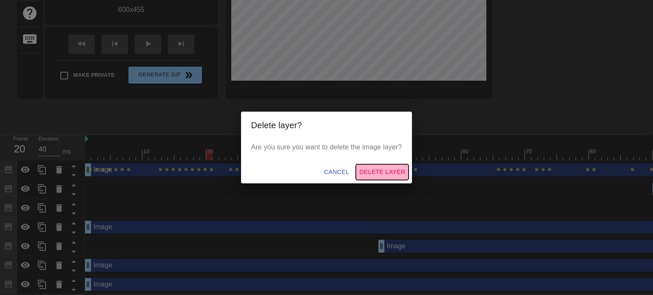
click at [379, 170] on span "Delete Layer" at bounding box center [382, 172] width 46 height 11
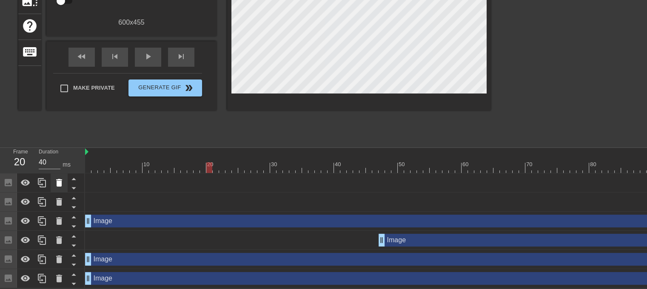
click at [66, 177] on div at bounding box center [59, 182] width 17 height 19
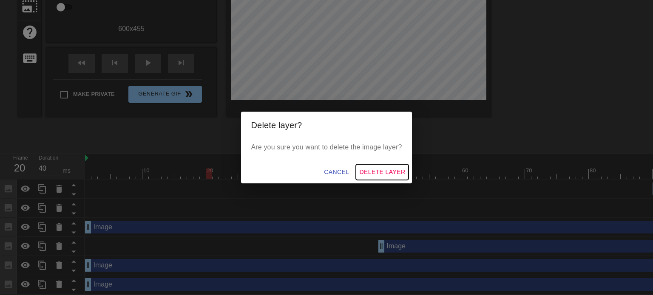
click at [374, 175] on span "Delete Layer" at bounding box center [382, 172] width 46 height 11
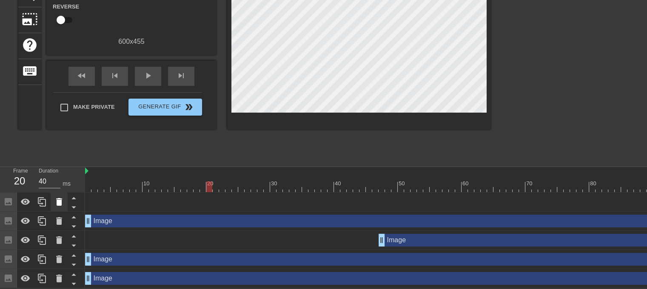
click at [61, 202] on div at bounding box center [59, 202] width 17 height 19
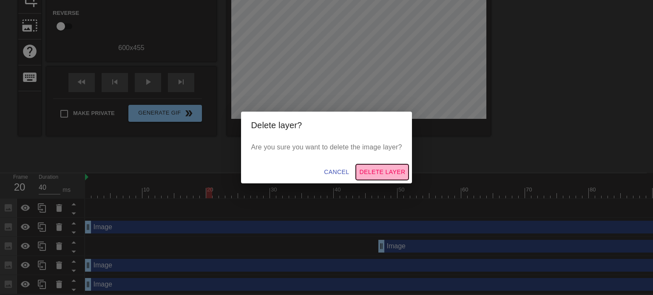
click at [394, 175] on span "Delete Layer" at bounding box center [382, 172] width 46 height 11
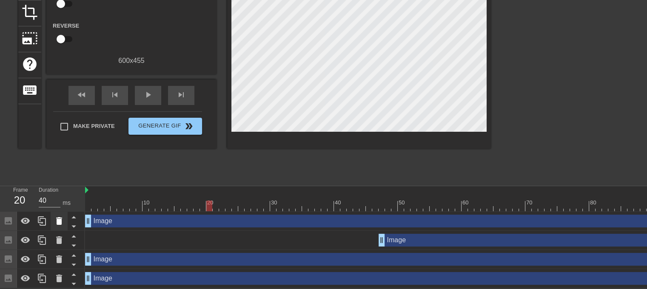
click at [57, 219] on icon at bounding box center [59, 221] width 6 height 8
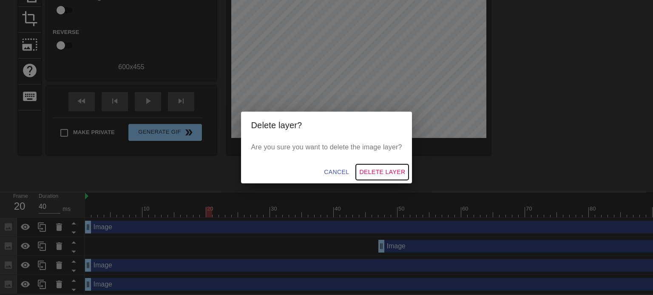
click at [395, 173] on span "Delete Layer" at bounding box center [382, 172] width 46 height 11
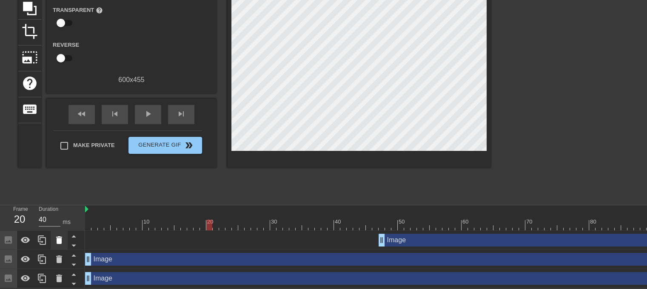
click at [51, 236] on div at bounding box center [59, 240] width 17 height 19
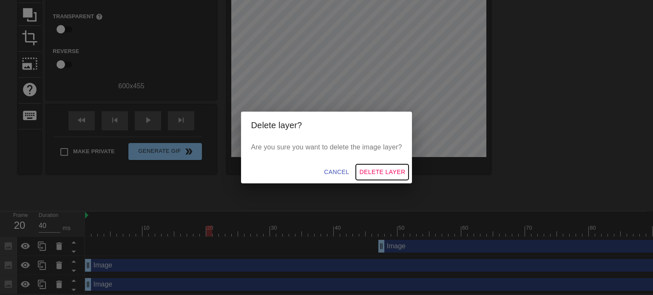
click at [374, 170] on span "Delete Layer" at bounding box center [382, 172] width 46 height 11
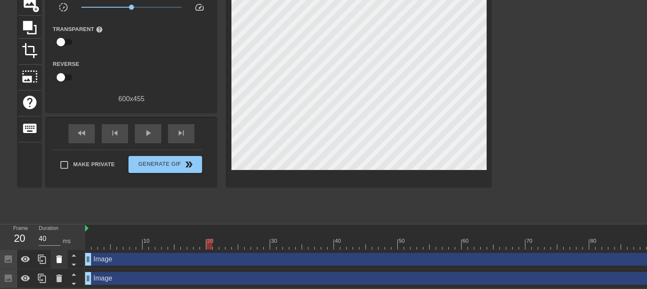
click at [54, 255] on icon at bounding box center [59, 259] width 10 height 10
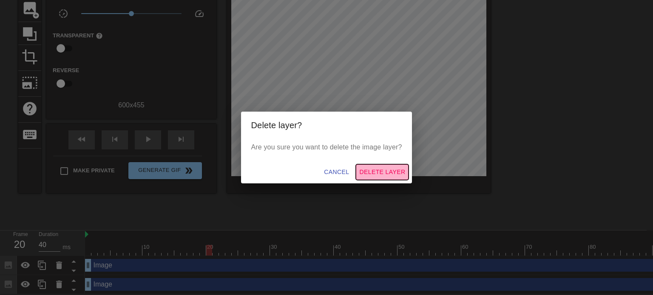
click at [369, 173] on span "Delete Layer" at bounding box center [382, 172] width 46 height 11
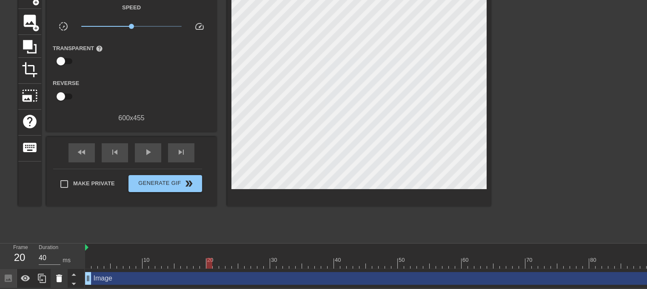
click at [55, 275] on icon at bounding box center [59, 278] width 10 height 10
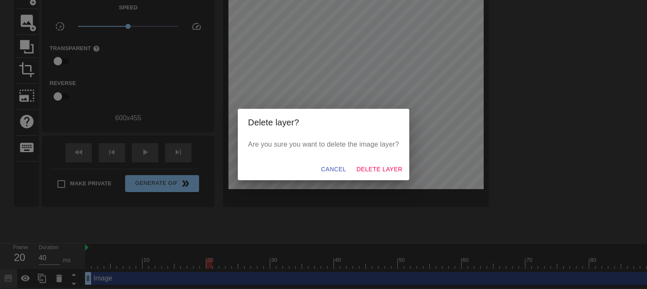
scroll to position [49, 0]
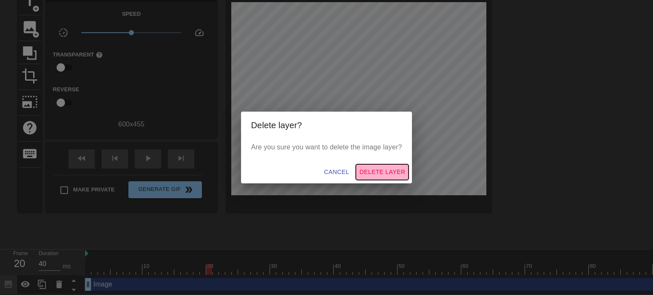
click at [389, 166] on button "Delete Layer" at bounding box center [382, 173] width 53 height 16
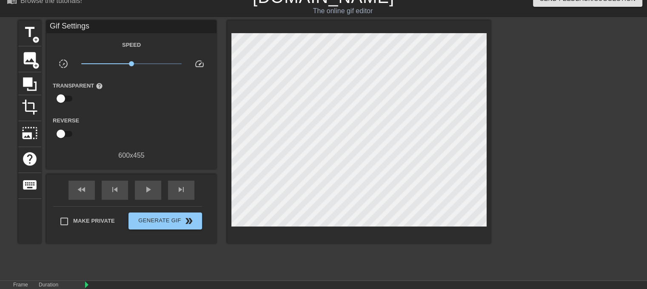
scroll to position [0, 0]
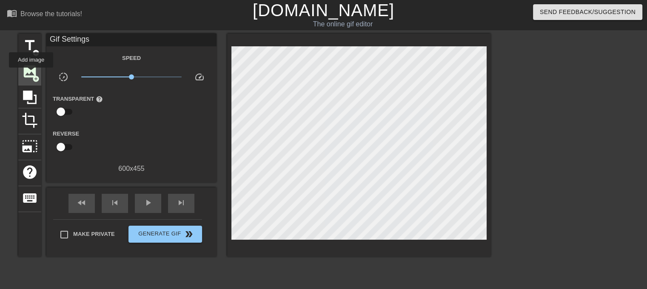
click at [31, 74] on span "image" at bounding box center [30, 71] width 16 height 16
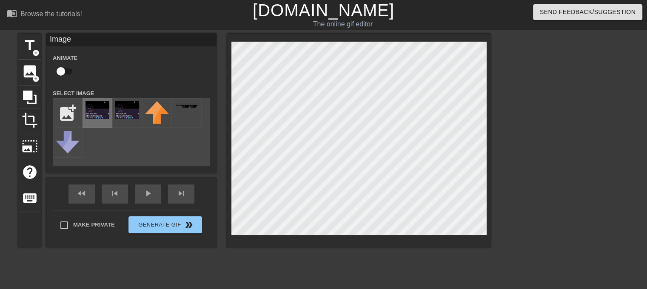
click at [92, 113] on img at bounding box center [97, 110] width 24 height 18
click at [75, 188] on div "fast_rewind skip_previous play_arrow skip_next" at bounding box center [131, 194] width 139 height 32
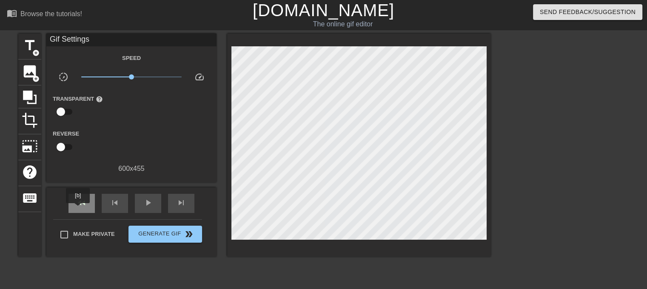
click at [78, 209] on div "fast_rewind" at bounding box center [81, 203] width 26 height 19
type input "30"
click at [25, 73] on span "image" at bounding box center [30, 71] width 16 height 16
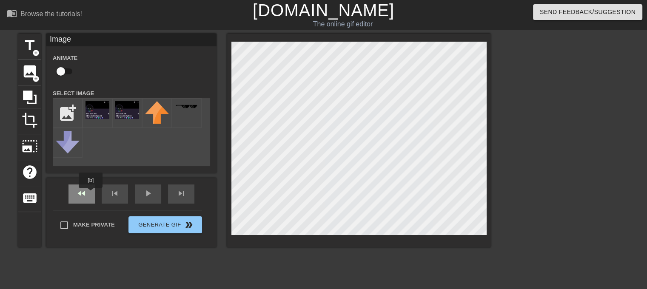
click at [87, 194] on div "fast_rewind" at bounding box center [81, 193] width 26 height 19
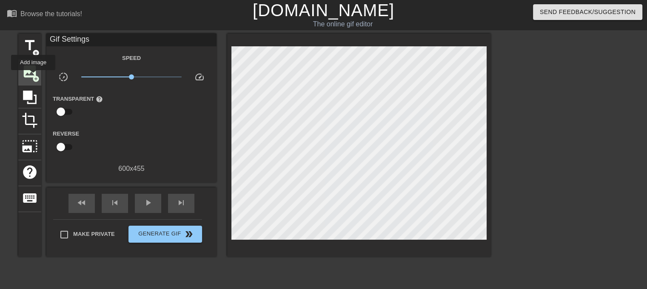
click at [26, 68] on span "image" at bounding box center [30, 71] width 16 height 16
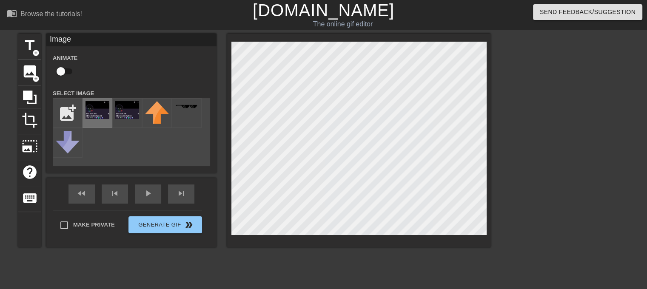
click at [88, 110] on img at bounding box center [97, 110] width 24 height 18
click at [202, 289] on html "menu_book Browse the tutorials! [DOMAIN_NAME] The online gif editor Send Feedba…" at bounding box center [323, 188] width 647 height 377
click at [65, 68] on input "checkbox" at bounding box center [61, 71] width 48 height 16
checkbox input "true"
type input "30"
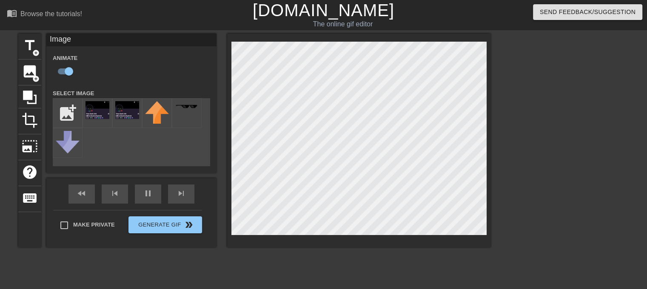
checkbox input "false"
click at [124, 239] on div "title add_circle image add_circle crop photo_size_select_large help keyboard Im…" at bounding box center [254, 141] width 472 height 214
type input "30"
click at [62, 112] on input "file" at bounding box center [67, 113] width 29 height 29
type input "C:\fakepath\twin.png"
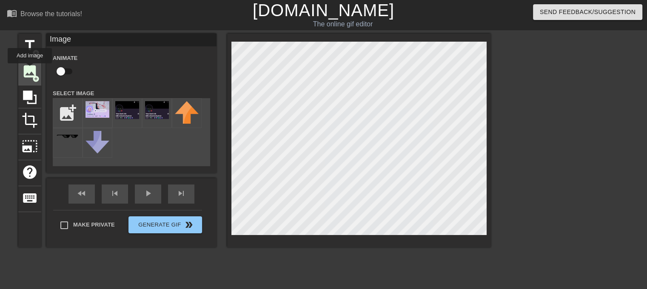
click at [30, 69] on span "image" at bounding box center [30, 71] width 16 height 16
click at [102, 108] on img at bounding box center [97, 109] width 24 height 17
click at [74, 193] on div "fast_rewind" at bounding box center [81, 193] width 26 height 19
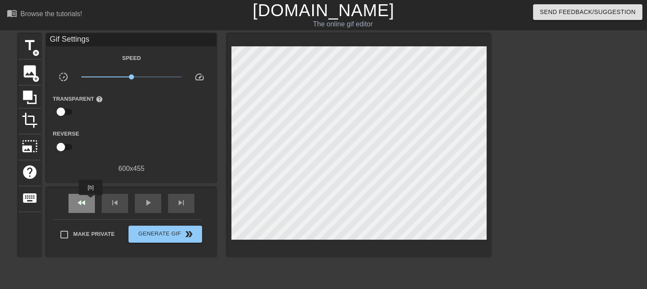
click at [91, 201] on div "fast_rewind" at bounding box center [81, 203] width 26 height 19
click at [26, 68] on span "image" at bounding box center [30, 71] width 16 height 16
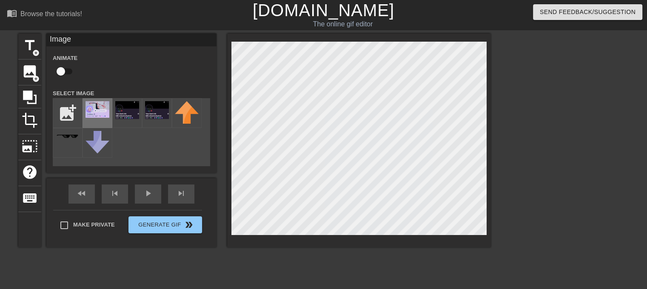
click at [100, 105] on img at bounding box center [97, 109] width 24 height 17
drag, startPoint x: 68, startPoint y: 71, endPoint x: 74, endPoint y: 74, distance: 5.7
click at [68, 71] on input "checkbox" at bounding box center [61, 71] width 48 height 16
checkbox input "true"
type input "30"
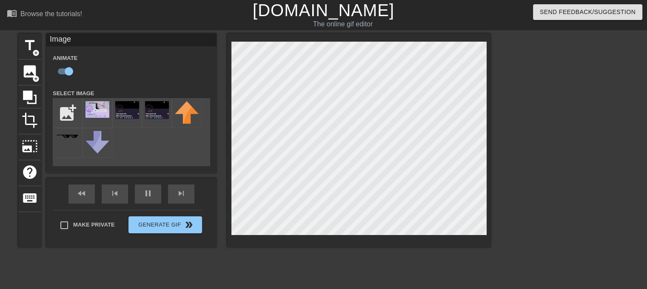
checkbox input "false"
click at [553, 247] on div "title add_circle image add_circle crop photo_size_select_large help keyboard Im…" at bounding box center [323, 161] width 647 height 255
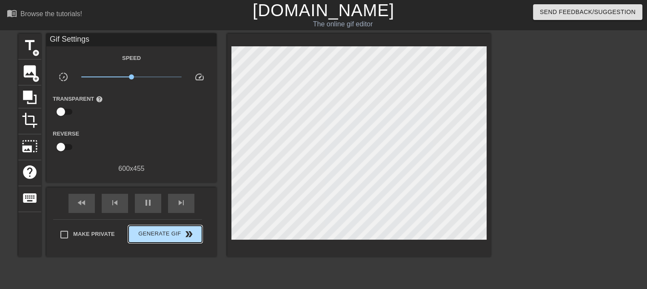
click at [175, 222] on div "Make Private Generate Gif double_arrow" at bounding box center [127, 236] width 149 height 34
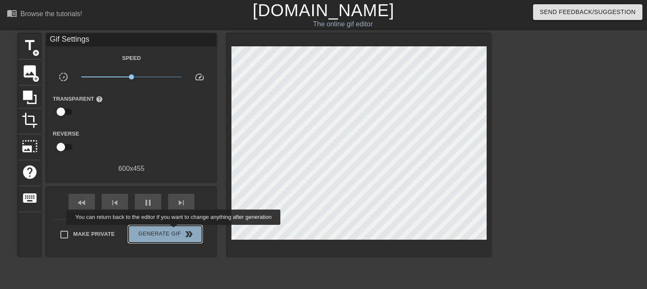
type input "40"
click at [174, 231] on span "Generate Gif double_arrow" at bounding box center [165, 234] width 67 height 10
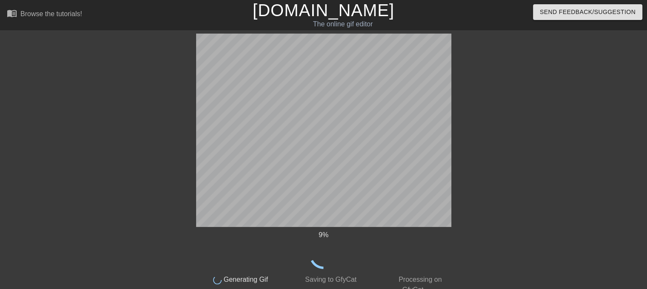
click at [511, 88] on div at bounding box center [525, 161] width 128 height 255
click at [318, 249] on icon at bounding box center [323, 254] width 30 height 30
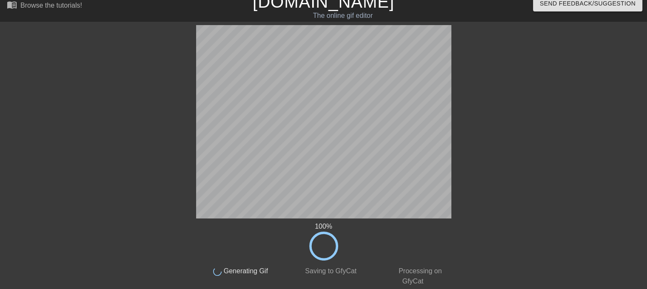
scroll to position [3, 0]
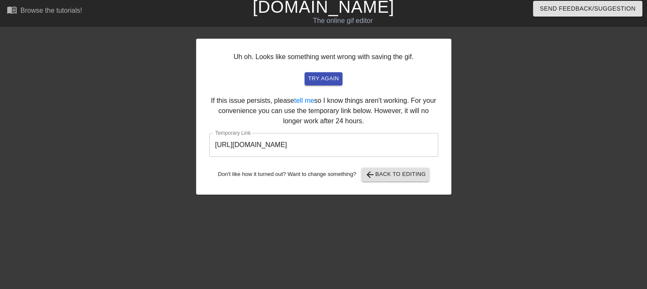
click at [304, 150] on input "https://www.gifntext.com/temp_generations/Br6Whh5Q.gif" at bounding box center [323, 145] width 229 height 24
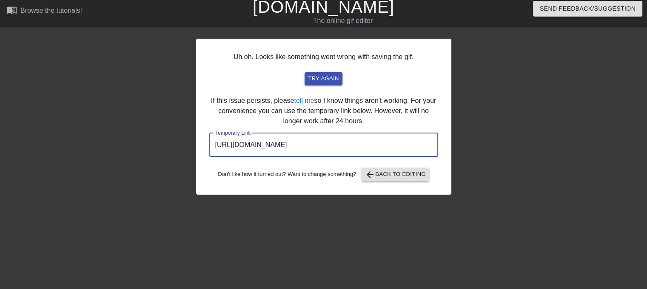
click at [304, 150] on input "https://www.gifntext.com/temp_generations/Br6Whh5Q.gif" at bounding box center [323, 145] width 229 height 24
